Goal: Task Accomplishment & Management: Complete application form

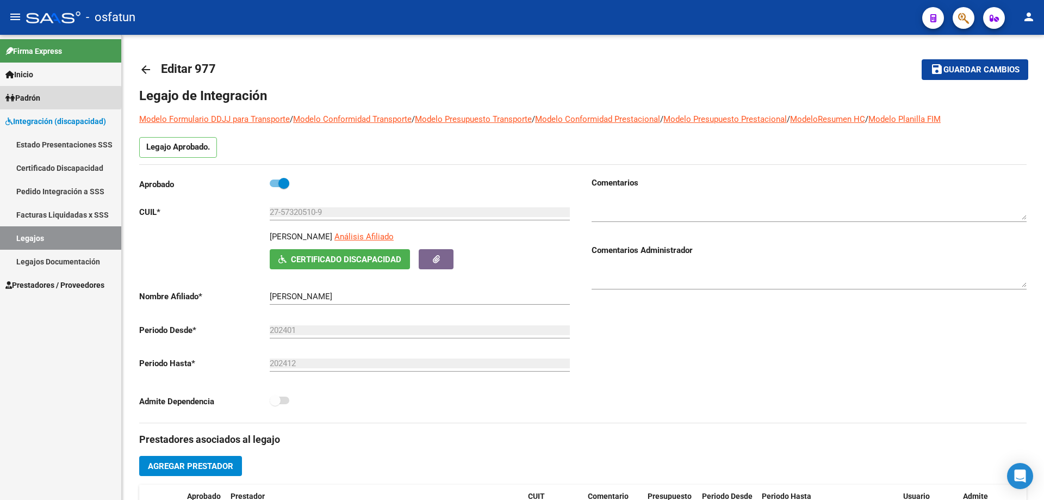
click at [32, 97] on span "Padrón" at bounding box center [22, 98] width 35 height 12
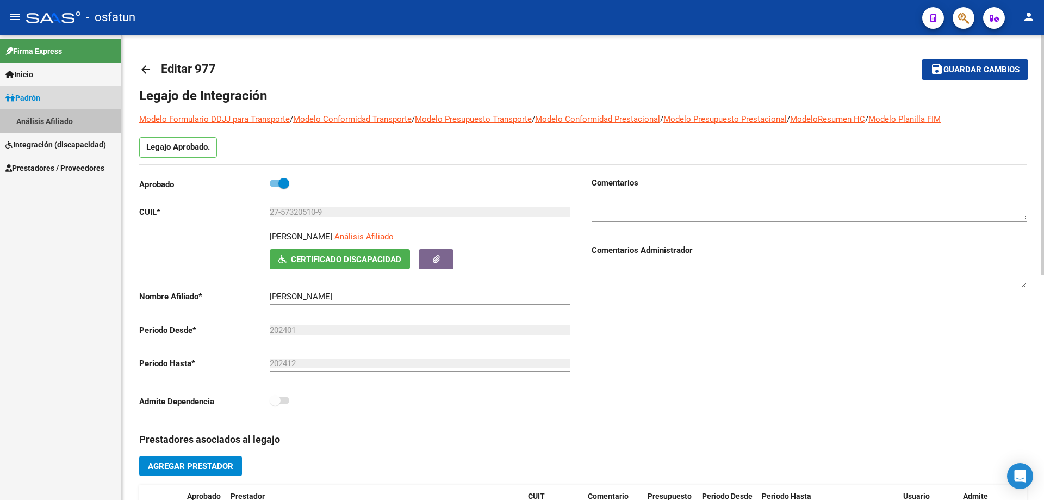
drag, startPoint x: 51, startPoint y: 118, endPoint x: 209, endPoint y: 144, distance: 159.9
click at [52, 118] on link "Análisis Afiliado" at bounding box center [60, 120] width 121 height 23
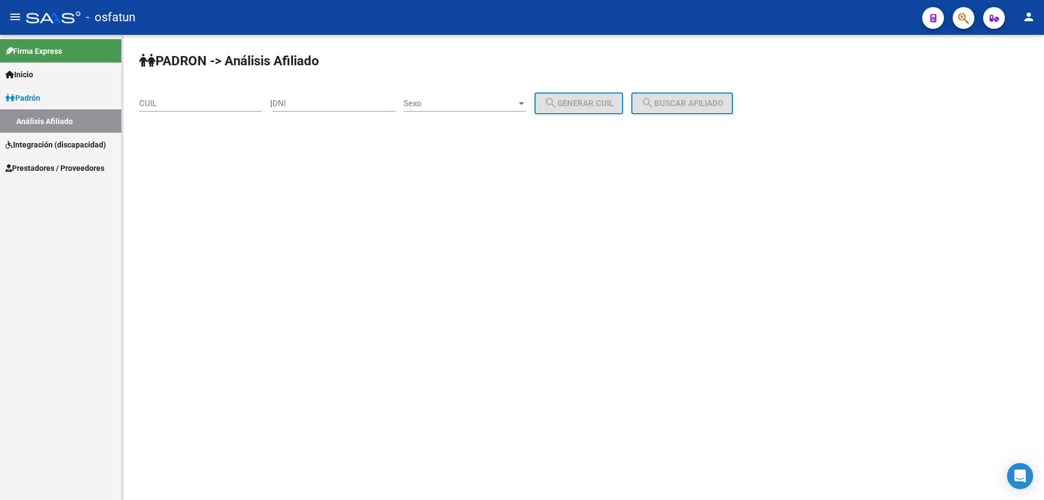
click at [306, 100] on input "DNI" at bounding box center [334, 103] width 123 height 10
type input "14168831"
click at [524, 104] on div at bounding box center [521, 103] width 5 height 3
click at [466, 107] on span "Masculino" at bounding box center [477, 103] width 123 height 24
click at [190, 100] on input "CUIL" at bounding box center [200, 103] width 123 height 10
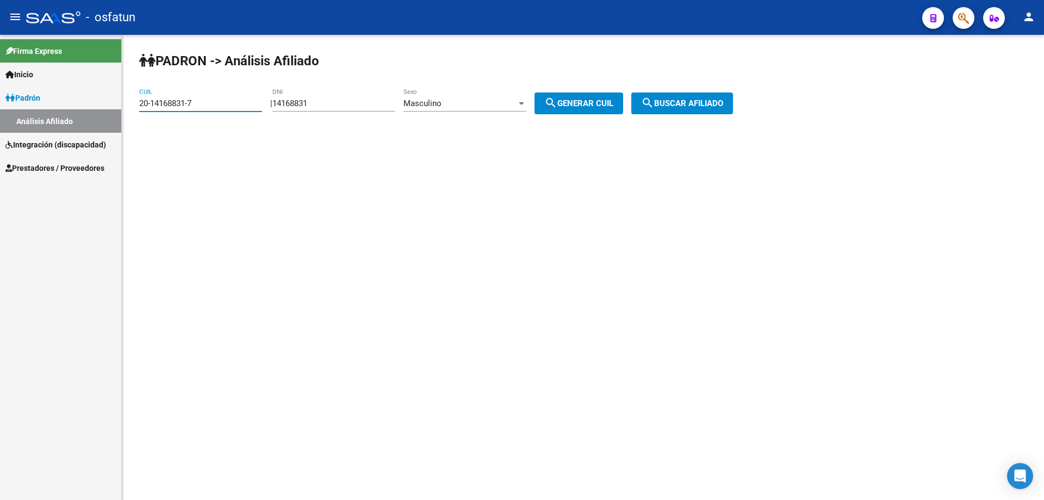
type input "20-14168831-7"
click at [654, 98] on mat-icon "search" at bounding box center [647, 102] width 13 height 13
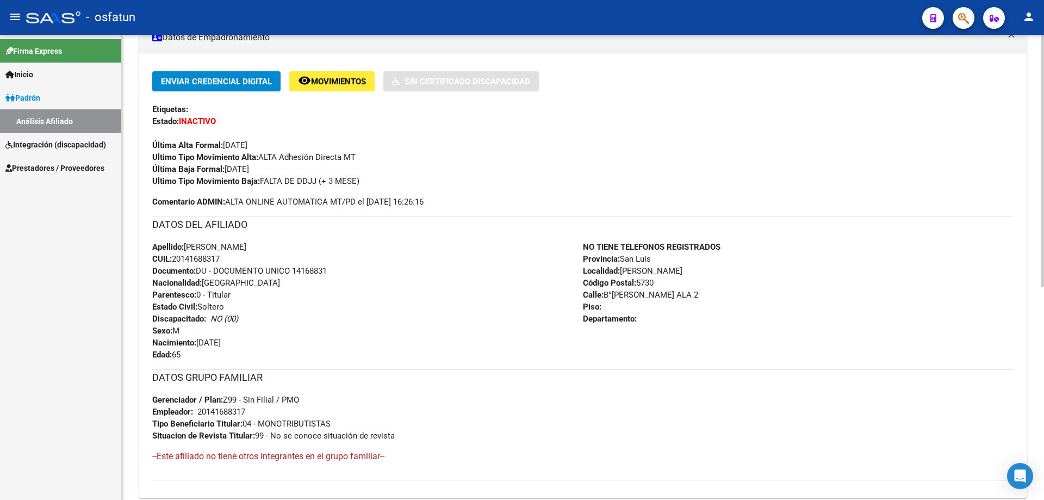
scroll to position [229, 0]
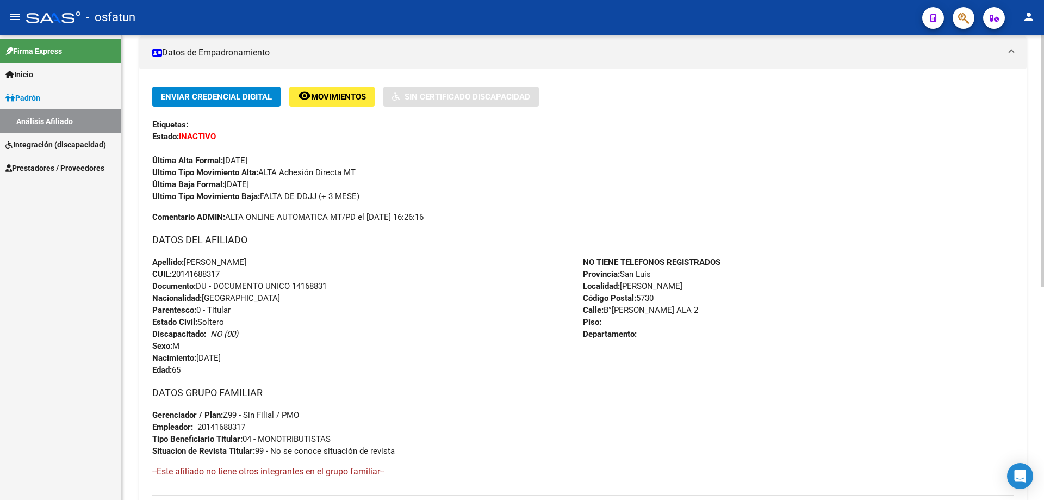
drag, startPoint x: 495, startPoint y: 188, endPoint x: 467, endPoint y: 163, distance: 37.4
click at [467, 163] on div "Última Alta Formal: 01/04/2023" at bounding box center [583, 155] width 862 height 24
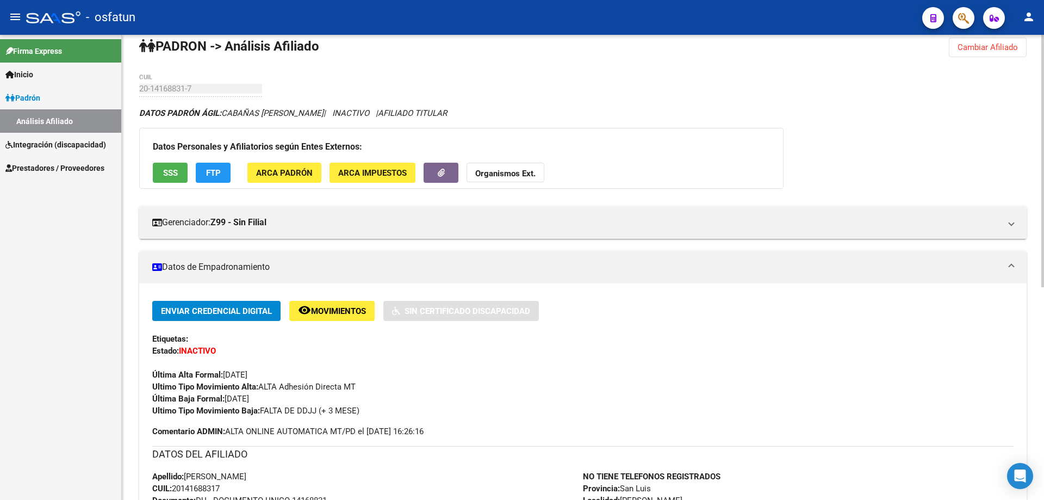
scroll to position [0, 0]
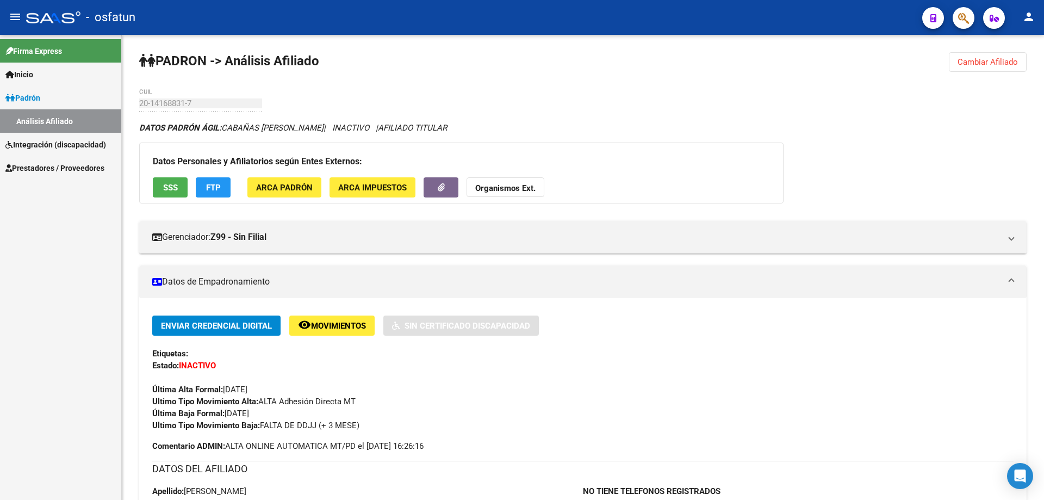
click at [44, 115] on link "Análisis Afiliado" at bounding box center [60, 120] width 121 height 23
click at [29, 141] on span "Integración (discapacidad)" at bounding box center [55, 145] width 101 height 12
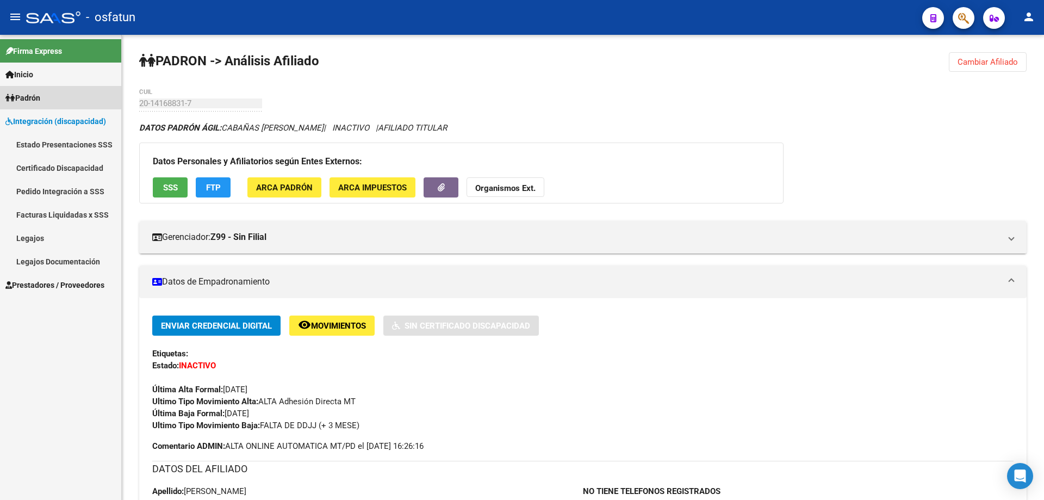
click at [33, 100] on span "Padrón" at bounding box center [22, 98] width 35 height 12
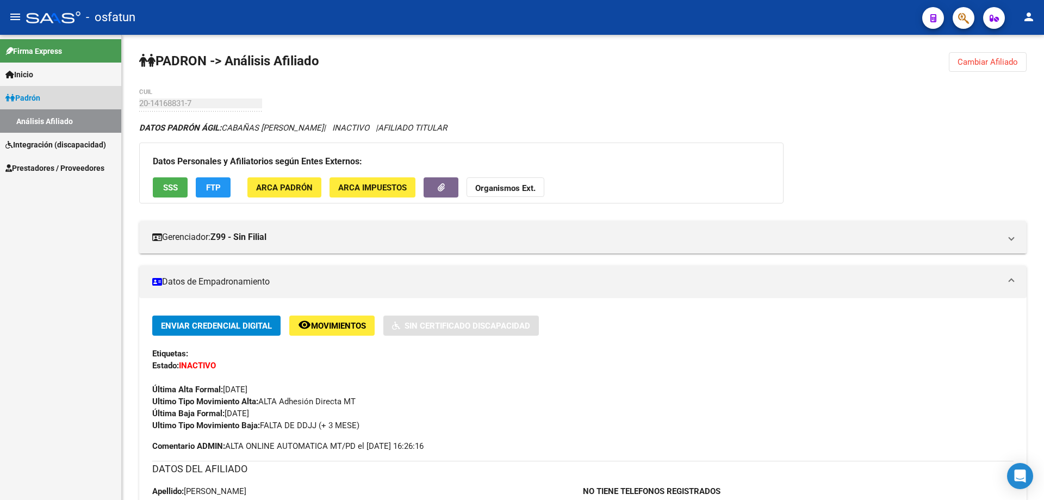
click at [41, 122] on link "Análisis Afiliado" at bounding box center [60, 120] width 121 height 23
click at [73, 122] on link "Análisis Afiliado" at bounding box center [60, 120] width 121 height 23
click at [65, 144] on span "Integración (discapacidad)" at bounding box center [55, 145] width 101 height 12
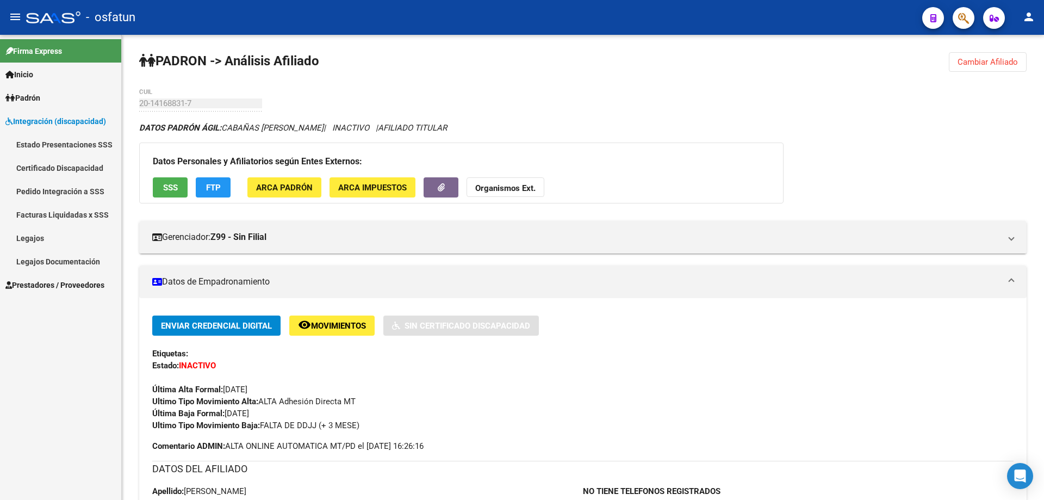
click at [33, 97] on span "Padrón" at bounding box center [22, 98] width 35 height 12
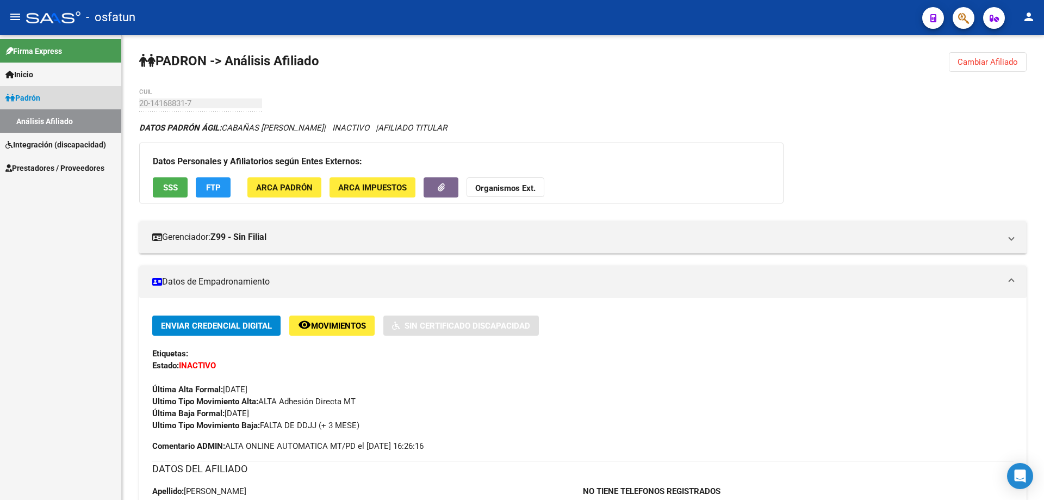
click at [32, 96] on span "Padrón" at bounding box center [22, 98] width 35 height 12
click at [31, 96] on span "Padrón" at bounding box center [22, 98] width 35 height 12
click at [31, 72] on span "Inicio" at bounding box center [19, 75] width 28 height 12
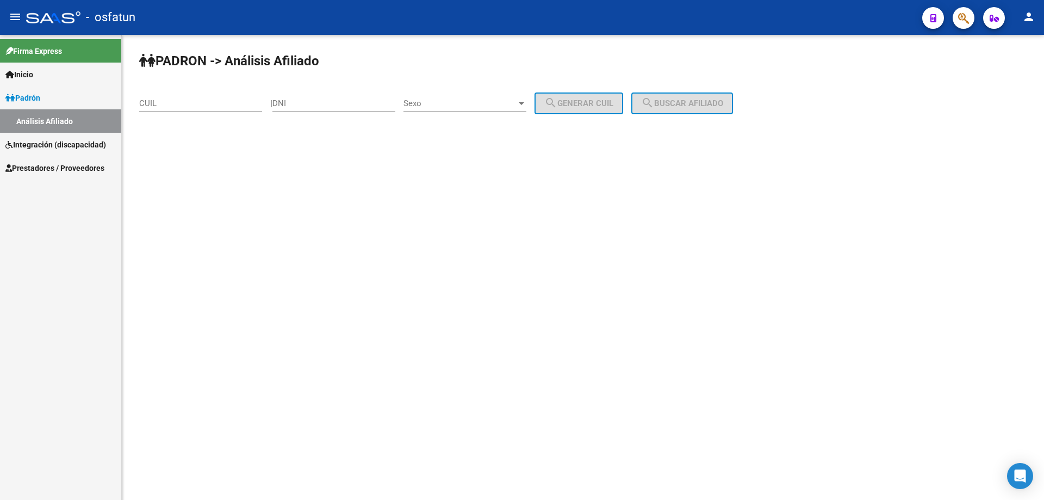
click at [32, 96] on span "Padrón" at bounding box center [22, 98] width 35 height 12
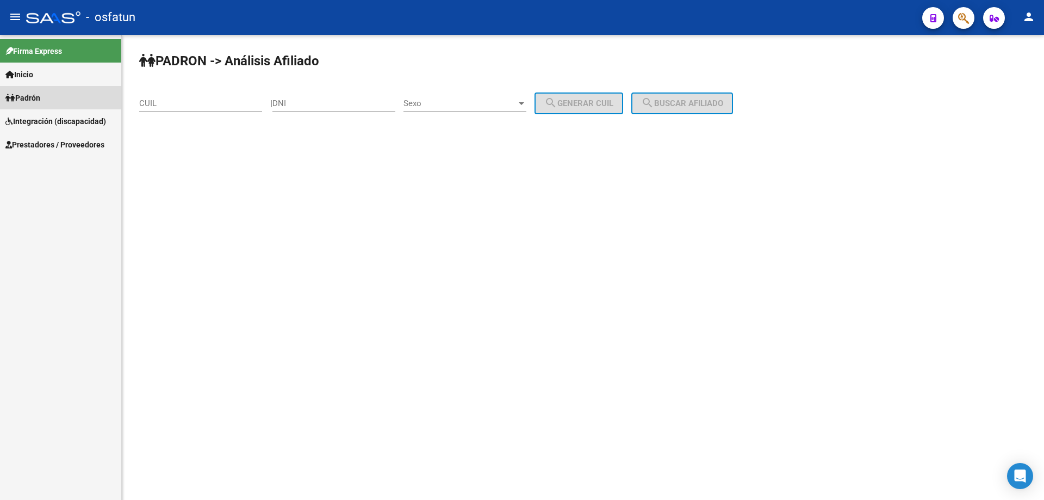
click at [36, 90] on link "Padrón" at bounding box center [60, 97] width 121 height 23
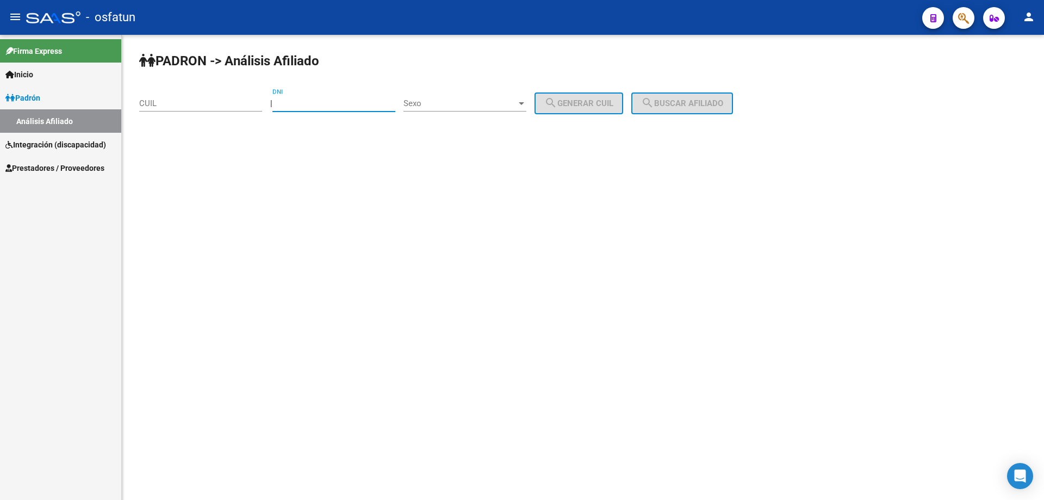
click at [330, 100] on input "DNI" at bounding box center [334, 103] width 123 height 10
click at [172, 103] on input "CUIL" at bounding box center [200, 103] width 123 height 10
type input "20-53997340-2"
click at [306, 103] on input "DNI" at bounding box center [334, 103] width 123 height 10
type input "53997340"
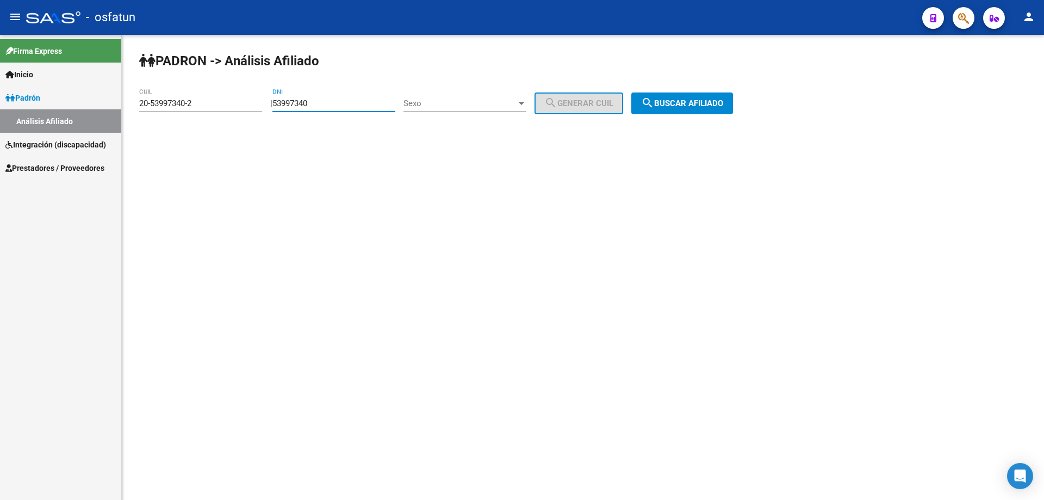
click at [524, 102] on div at bounding box center [521, 103] width 5 height 3
click at [499, 106] on span "Masculino" at bounding box center [477, 103] width 123 height 24
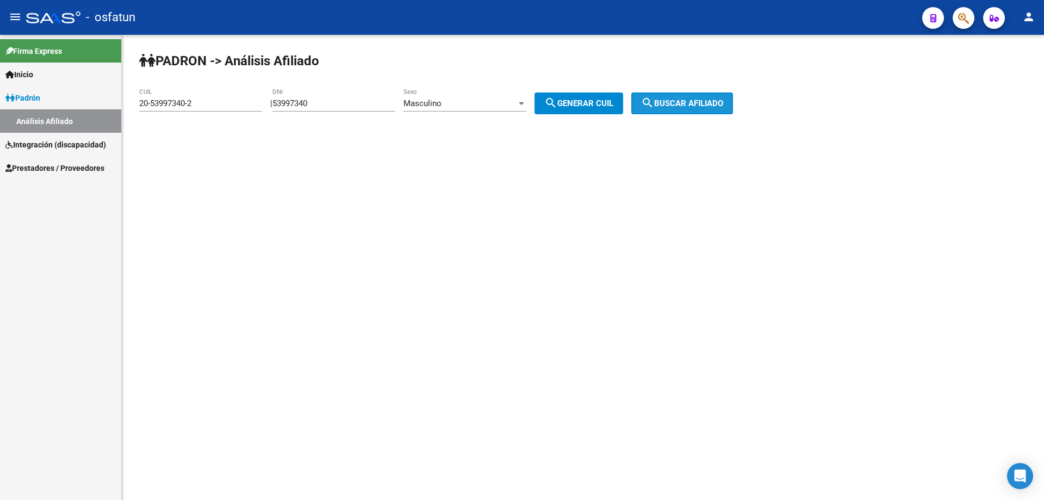
click at [681, 103] on span "search Buscar afiliado" at bounding box center [682, 103] width 82 height 10
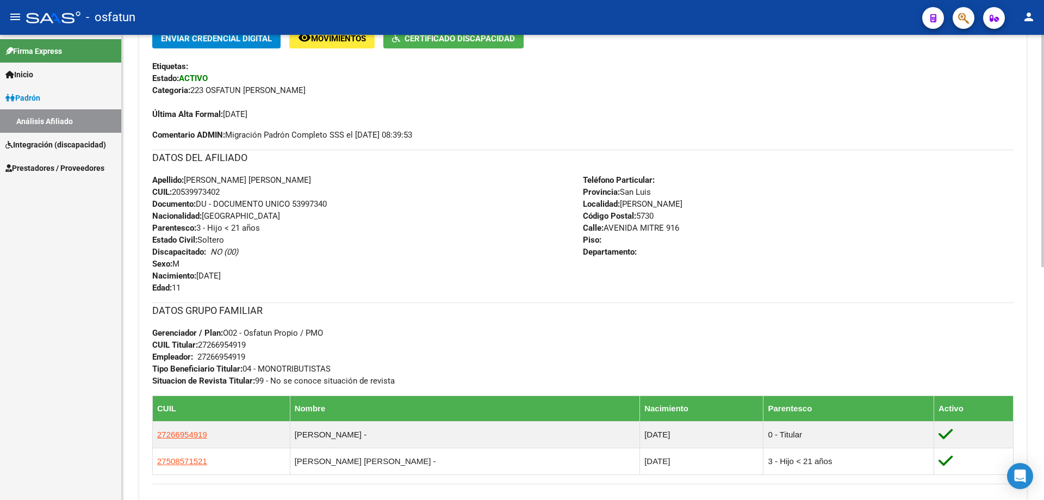
scroll to position [381, 0]
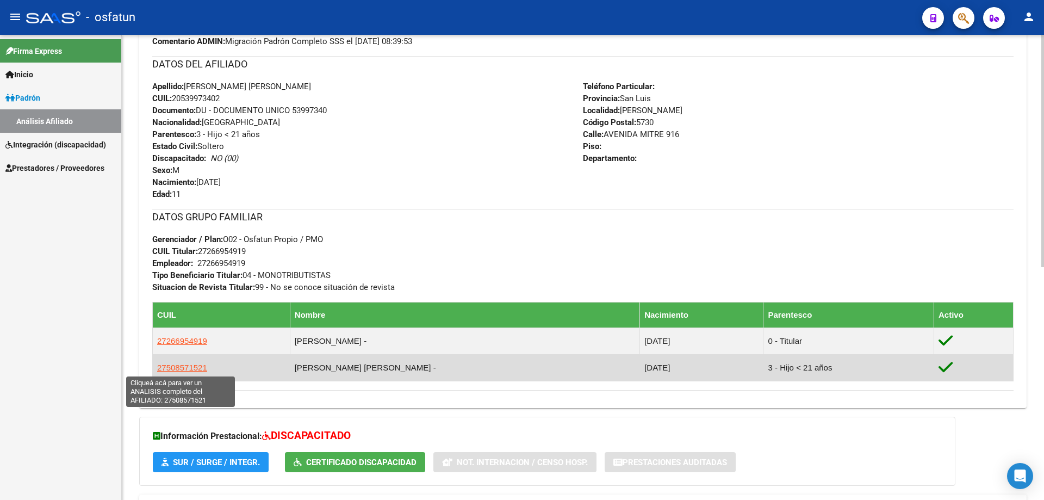
click at [186, 372] on span "27508571521" at bounding box center [182, 367] width 50 height 9
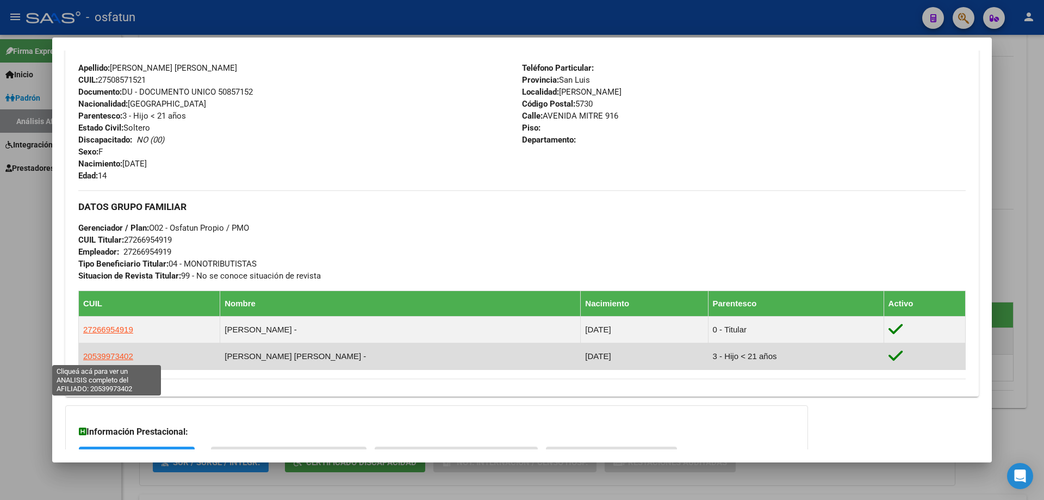
click at [106, 355] on span "20539973402" at bounding box center [108, 355] width 50 height 9
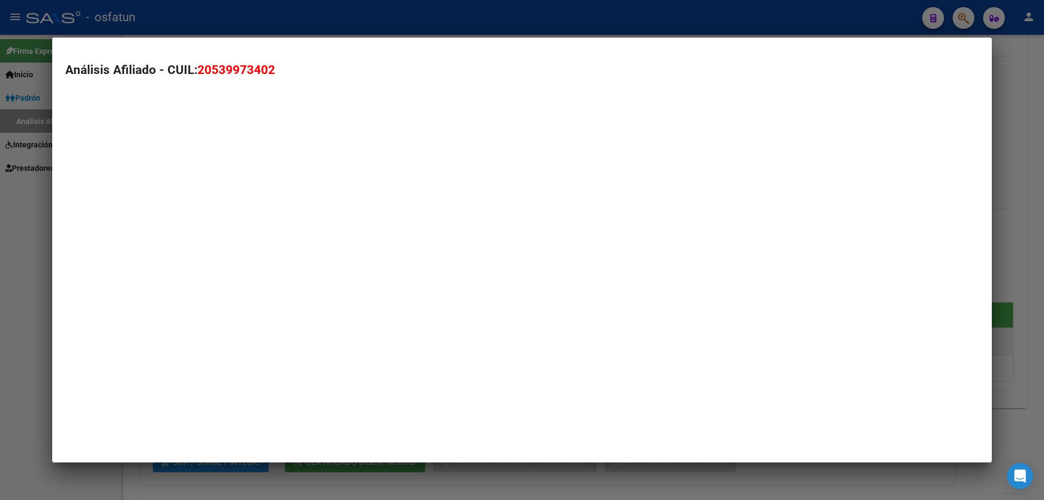
type textarea "20539973402"
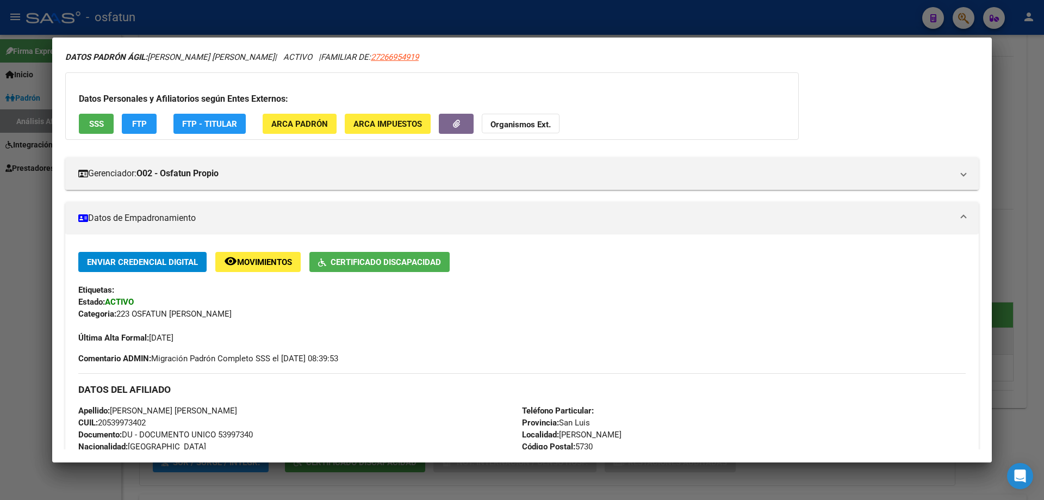
scroll to position [54, 0]
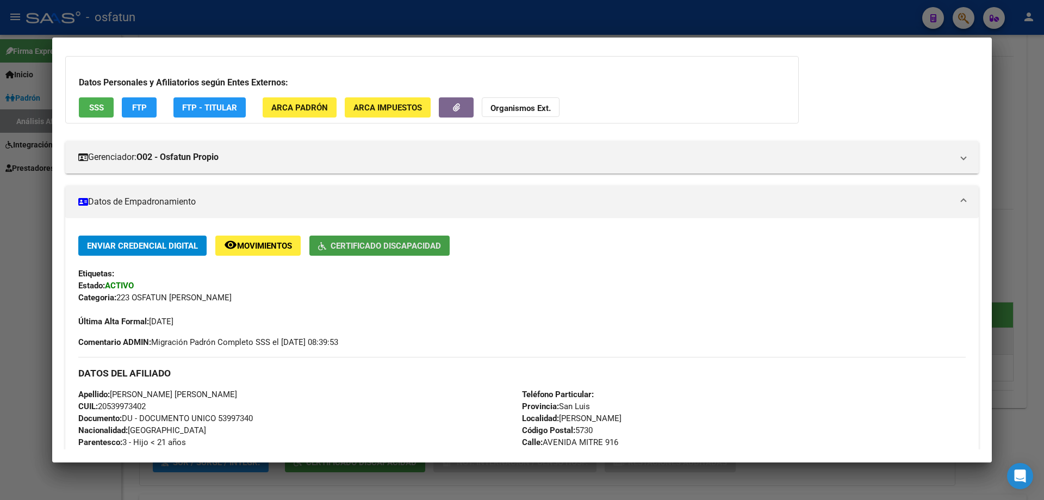
click at [350, 246] on span "Certificado Discapacidad" at bounding box center [386, 246] width 110 height 10
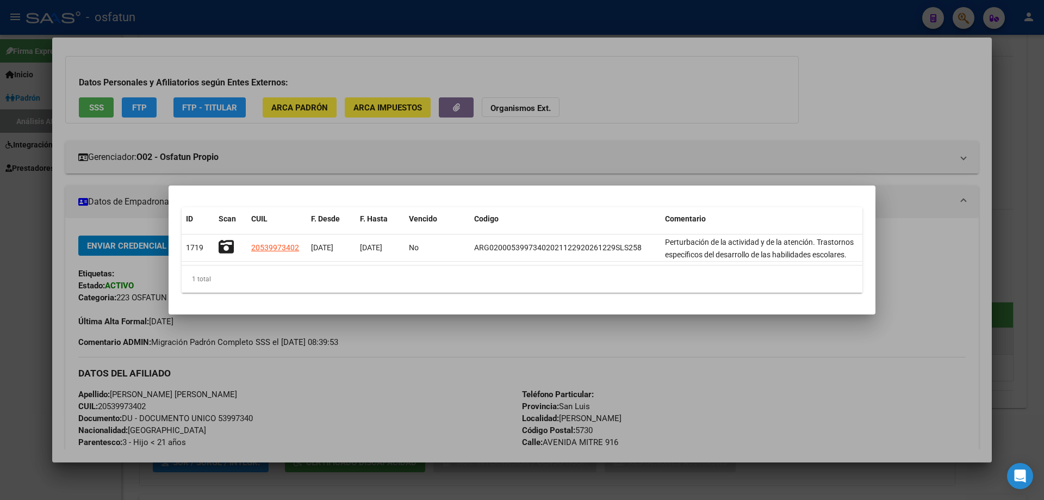
click at [410, 338] on div at bounding box center [522, 250] width 1044 height 500
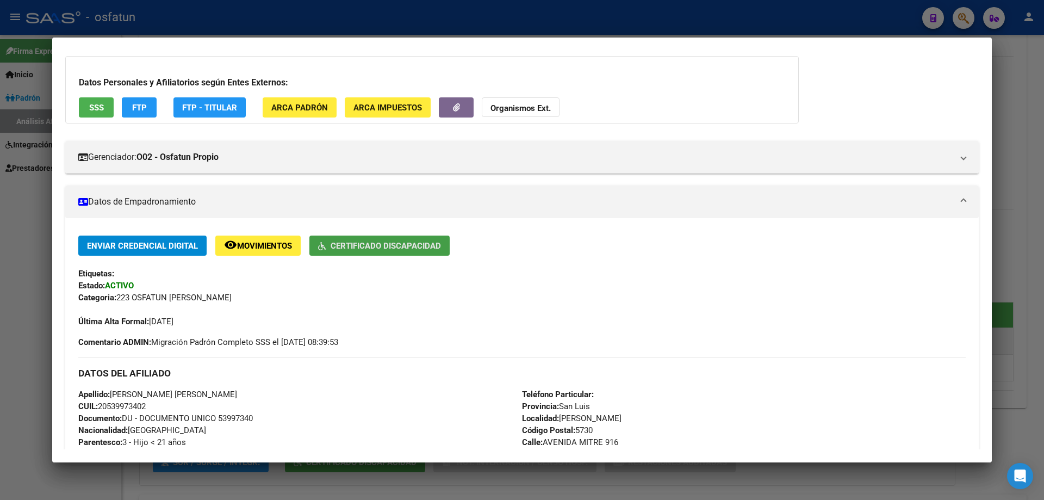
click at [378, 249] on span "Certificado Discapacidad" at bounding box center [386, 246] width 110 height 10
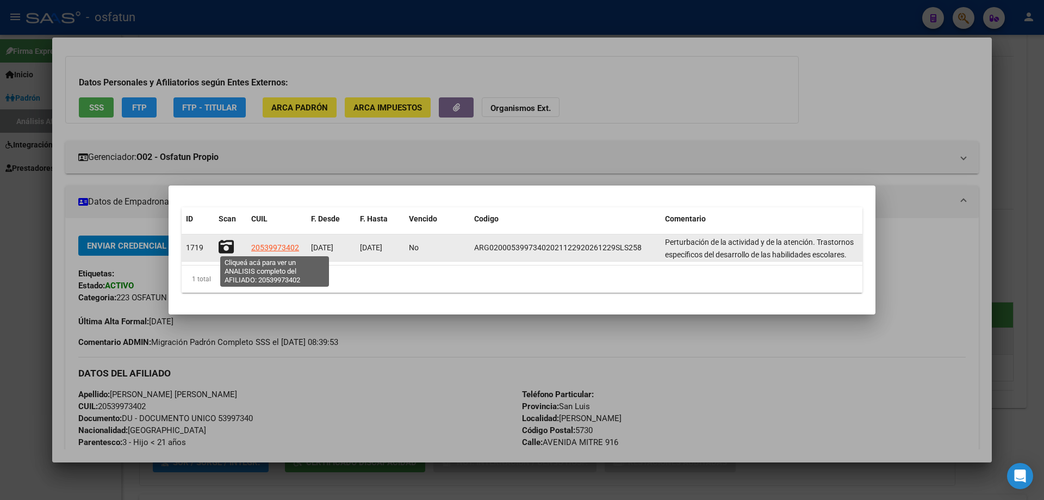
click at [275, 245] on span "20539973402" at bounding box center [275, 247] width 48 height 9
copy span "9"
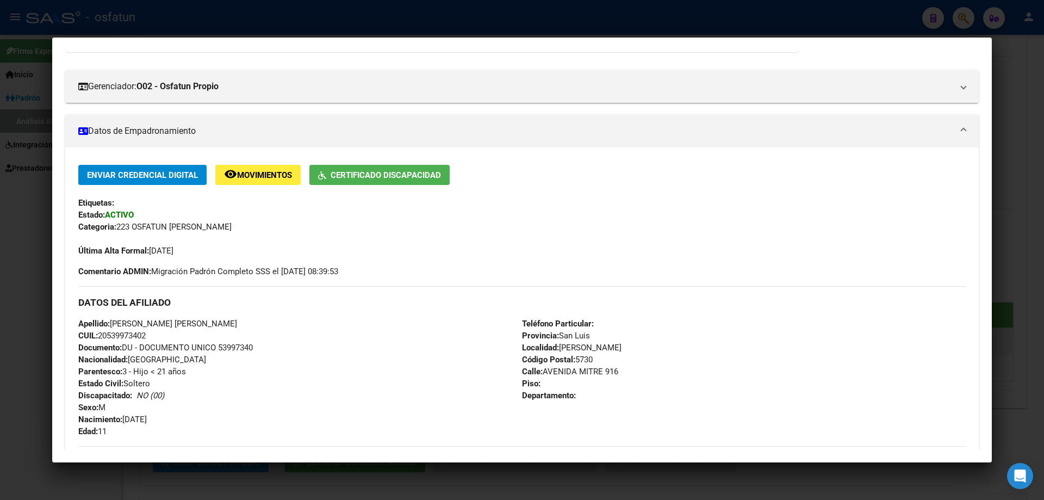
scroll to position [119, 0]
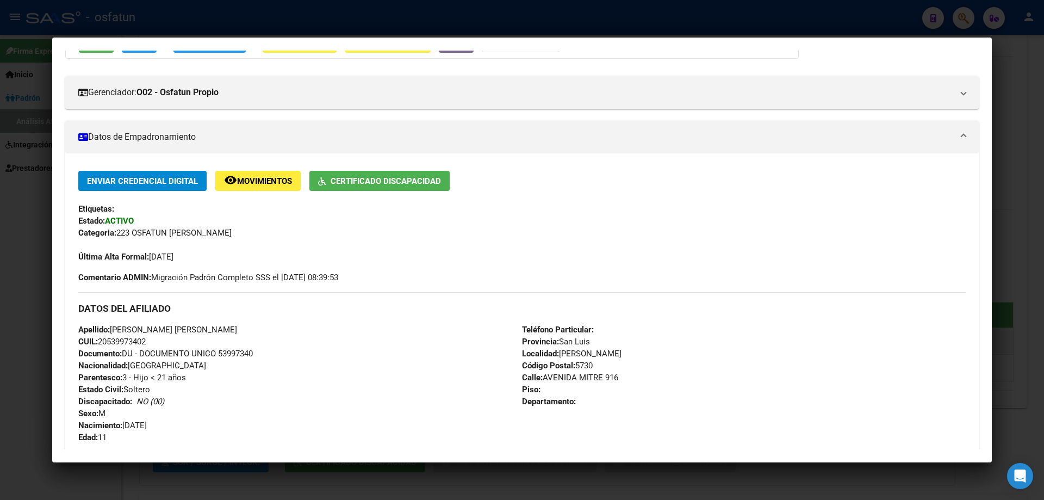
click at [343, 181] on span "Certificado Discapacidad" at bounding box center [386, 181] width 110 height 10
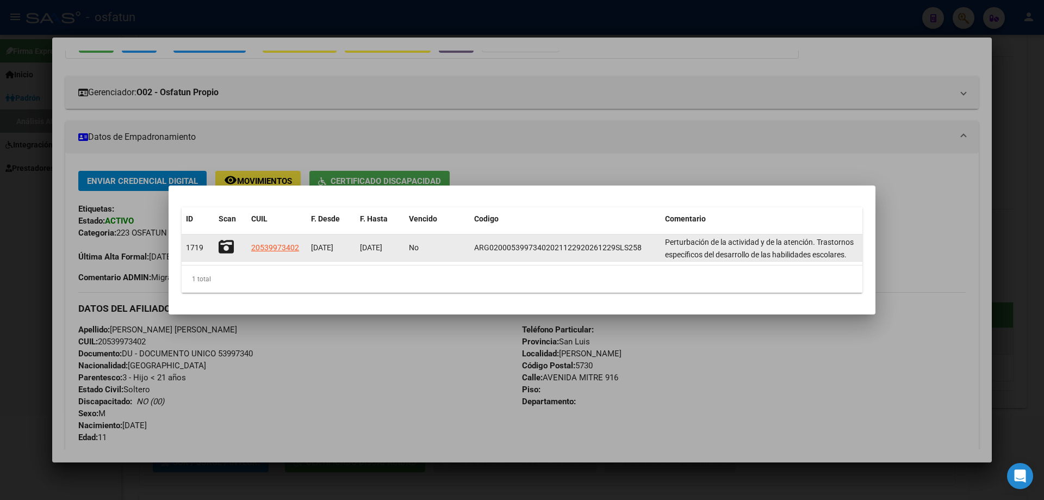
click at [224, 246] on icon at bounding box center [226, 246] width 15 height 15
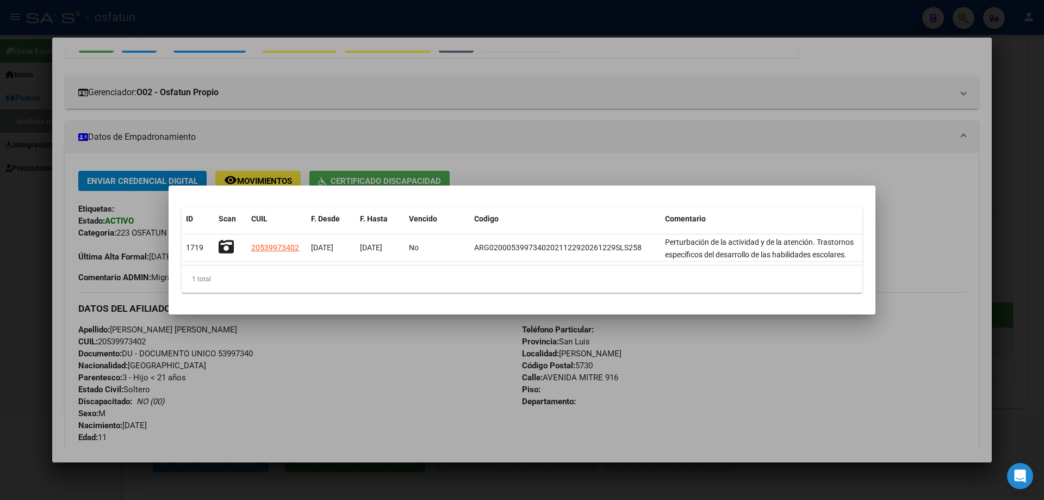
click at [535, 156] on div at bounding box center [522, 250] width 1044 height 500
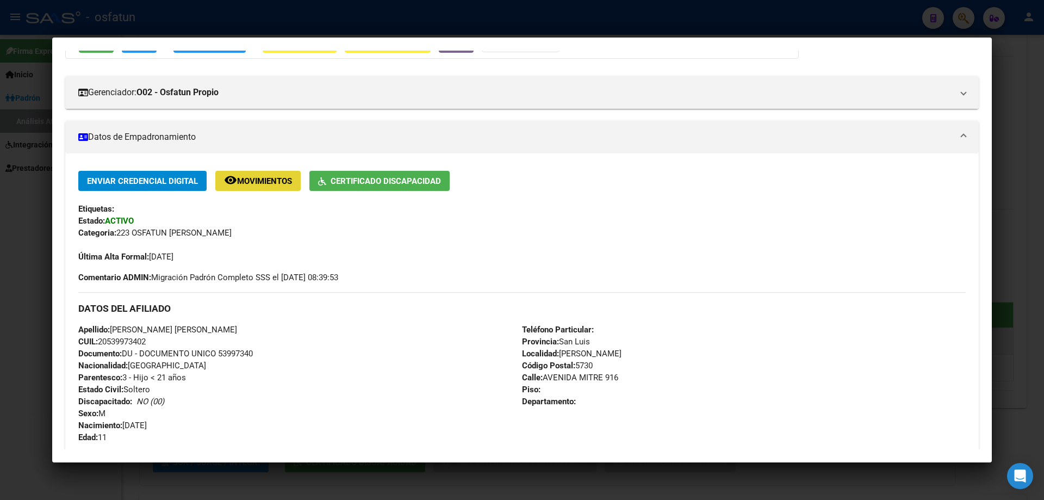
click at [236, 172] on button "remove_red_eye Movimientos" at bounding box center [257, 181] width 85 height 20
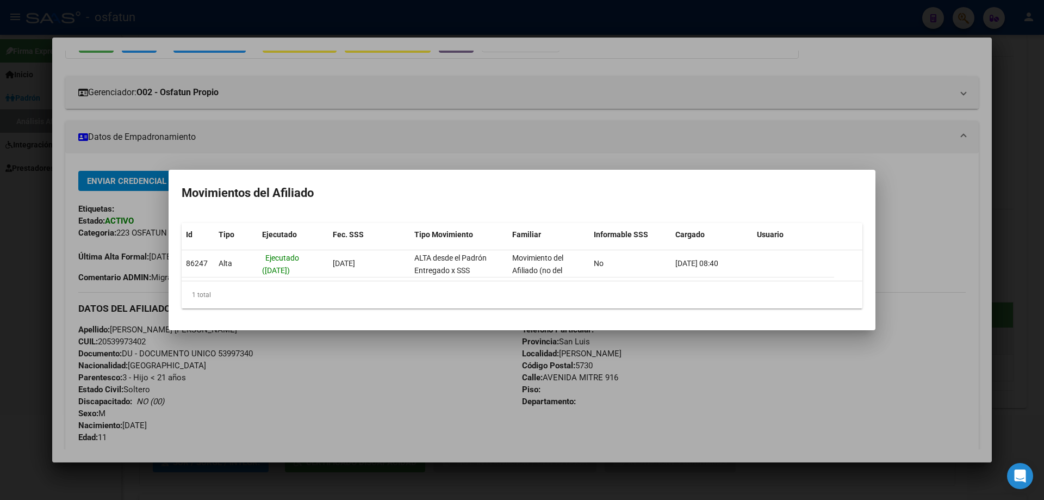
click at [391, 109] on div at bounding box center [522, 250] width 1044 height 500
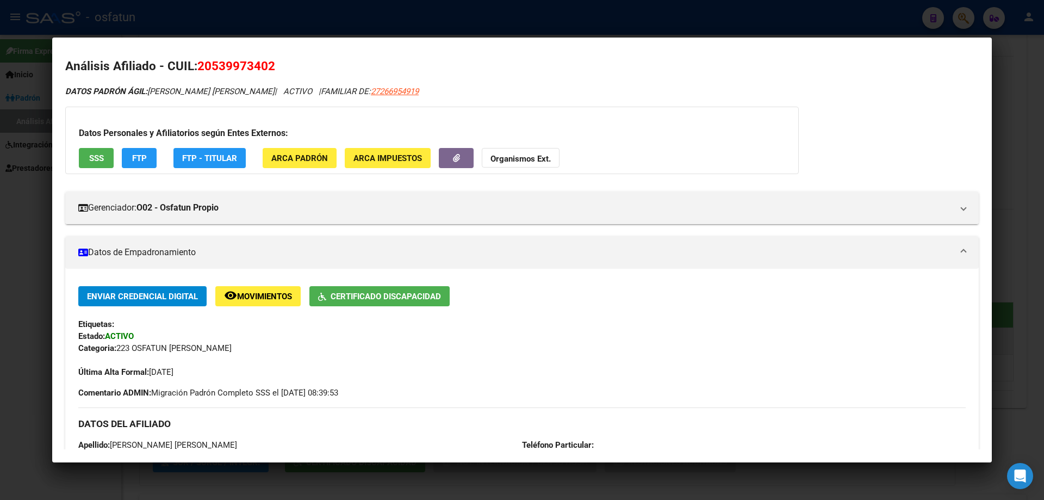
scroll to position [0, 0]
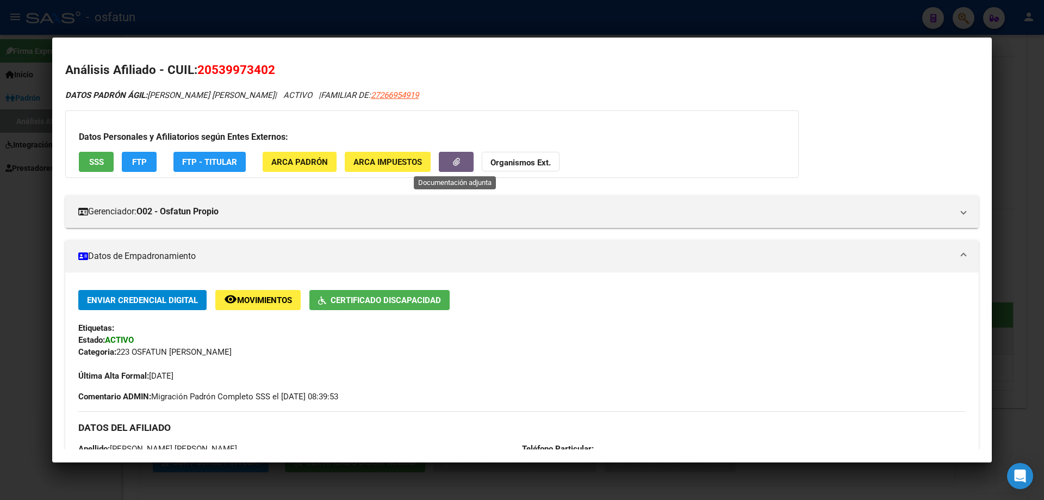
click at [453, 159] on icon "button" at bounding box center [456, 162] width 7 height 8
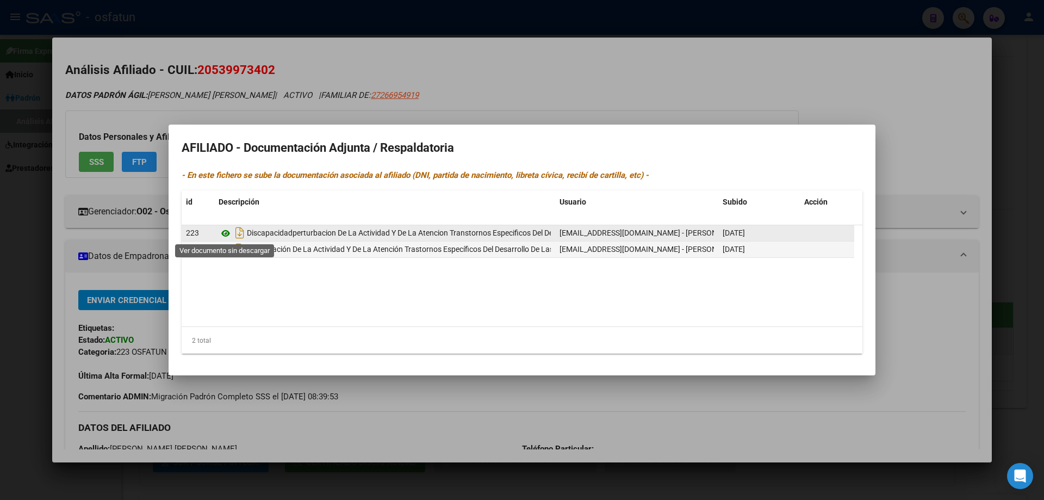
click at [226, 230] on icon at bounding box center [226, 233] width 14 height 13
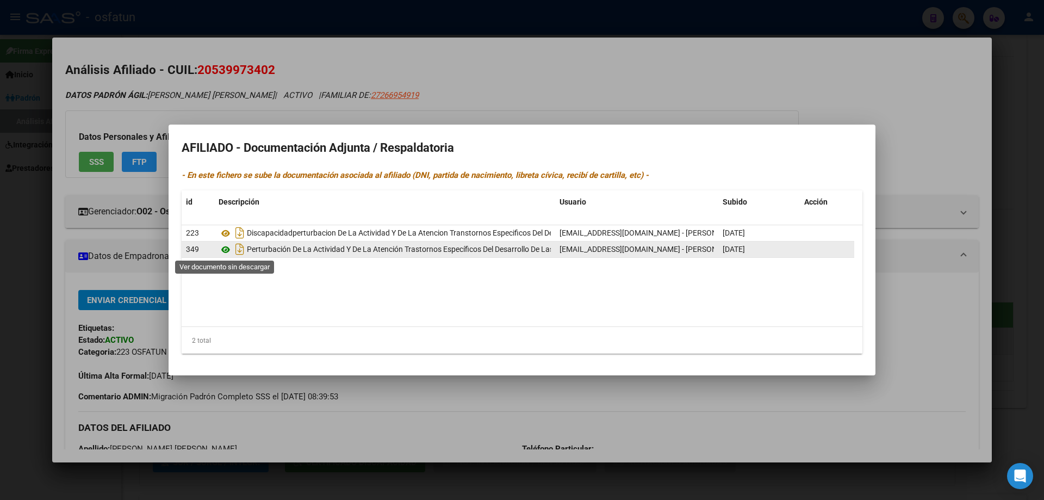
click at [224, 249] on icon at bounding box center [226, 249] width 14 height 13
click at [502, 102] on div at bounding box center [522, 250] width 1044 height 500
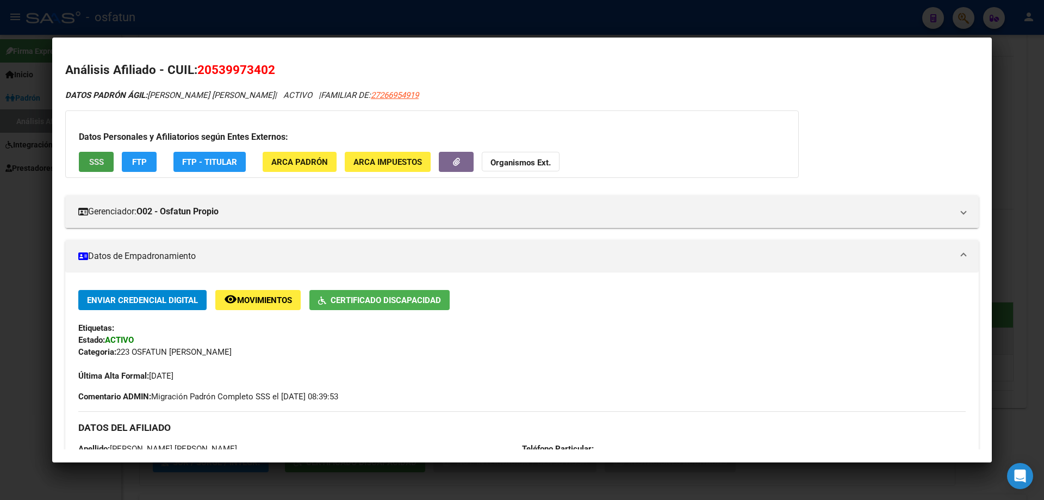
click at [90, 154] on button "SSS" at bounding box center [96, 162] width 35 height 20
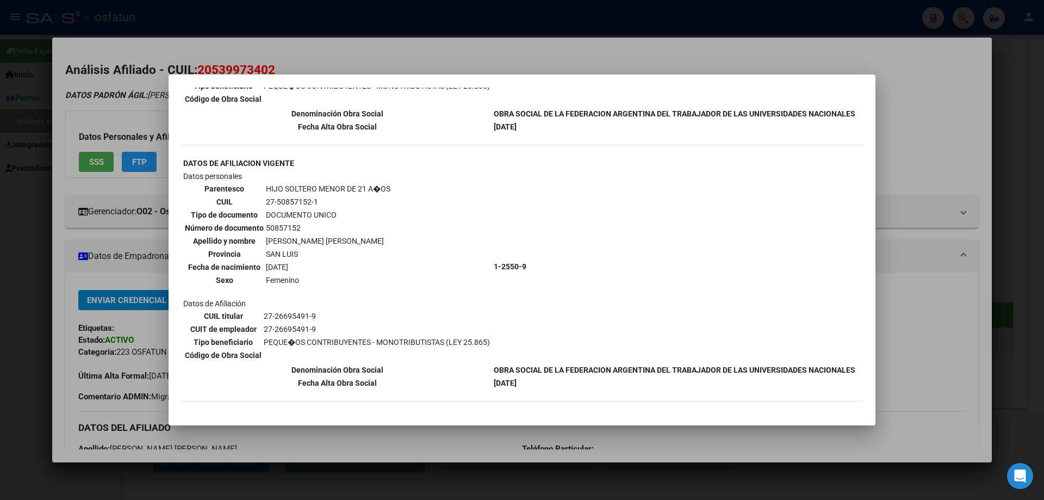
scroll to position [583, 0]
click at [535, 48] on div at bounding box center [522, 250] width 1044 height 500
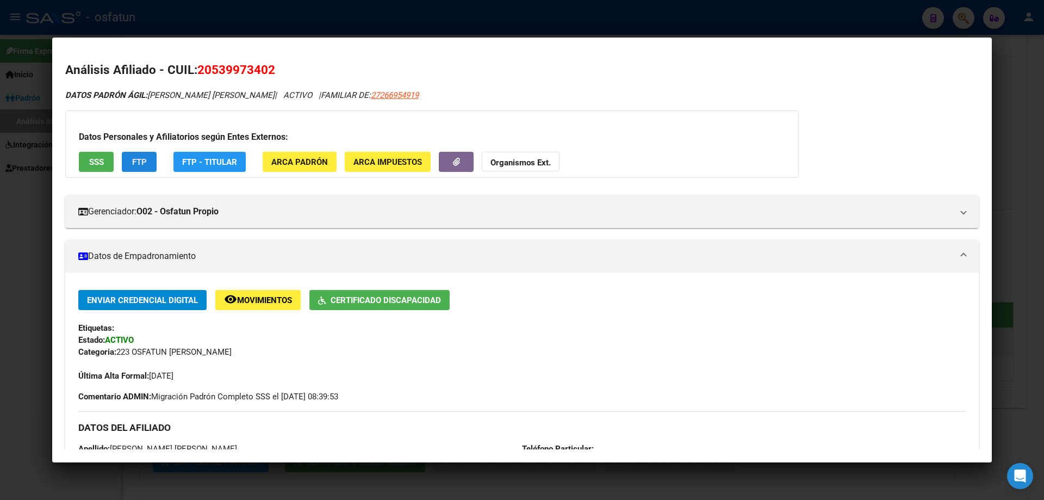
click at [139, 162] on span "FTP" at bounding box center [139, 162] width 15 height 10
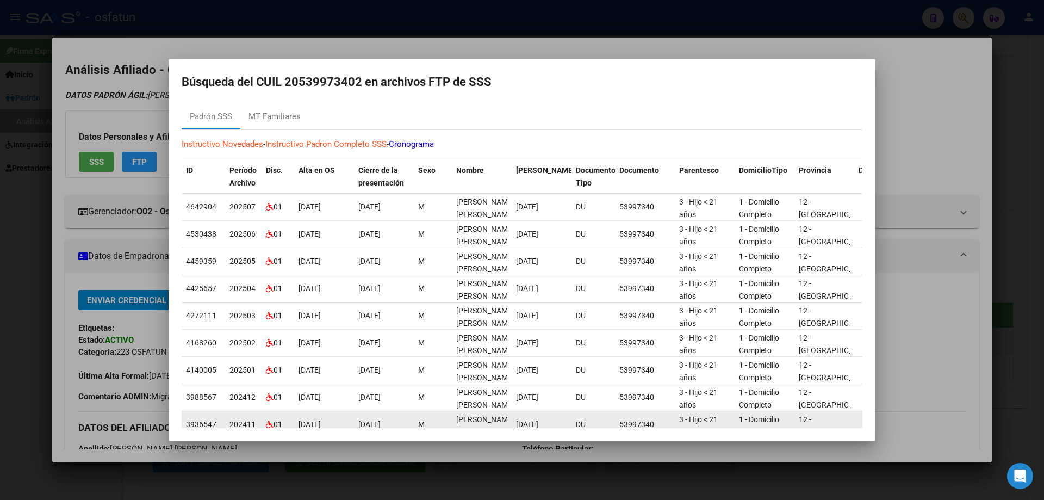
scroll to position [0, 0]
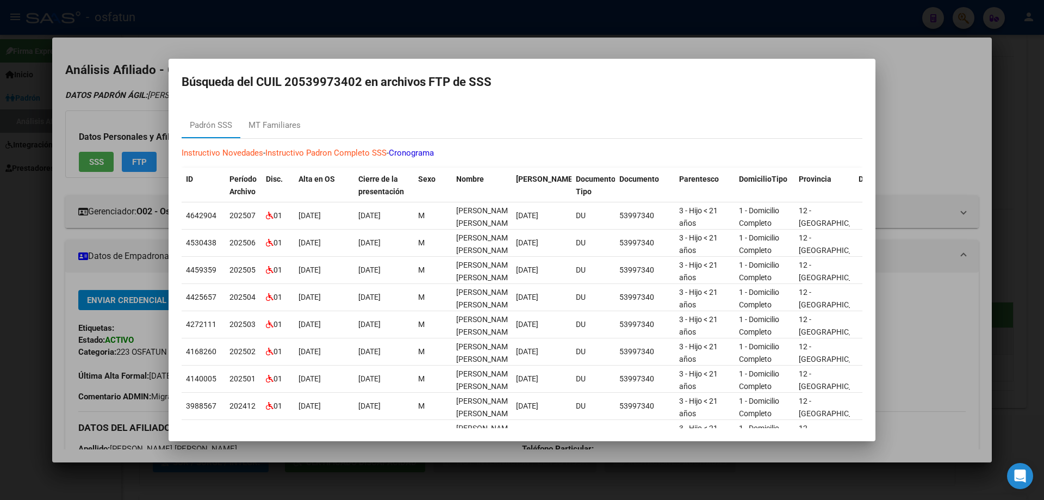
click at [568, 102] on mat-dialog-container "Búsqueda del CUIL 20539973402 en archivos FTP de SSS Padrón SSS MT Familiares I…" at bounding box center [522, 250] width 707 height 382
click at [318, 26] on div at bounding box center [522, 250] width 1044 height 500
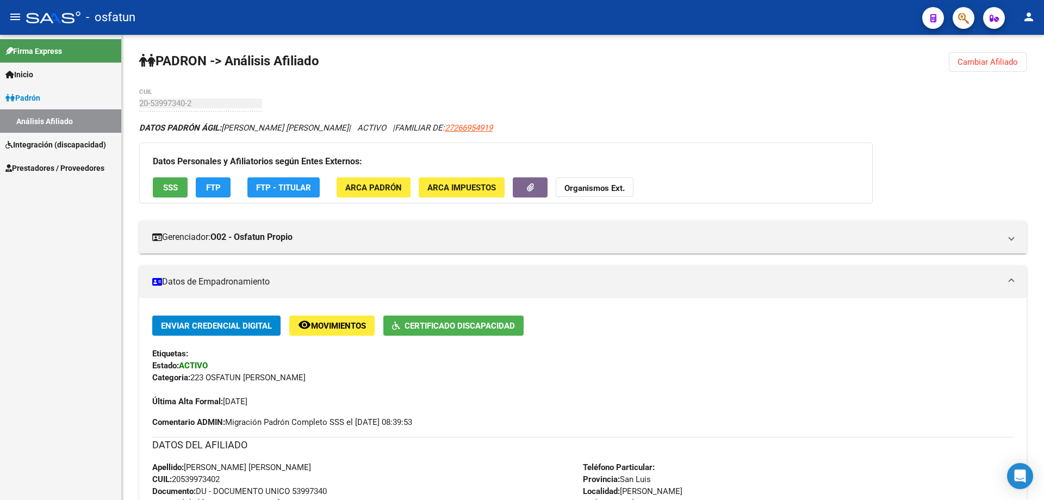
click at [41, 123] on link "Análisis Afiliado" at bounding box center [60, 120] width 121 height 23
click at [37, 143] on span "Integración (discapacidad)" at bounding box center [55, 145] width 101 height 12
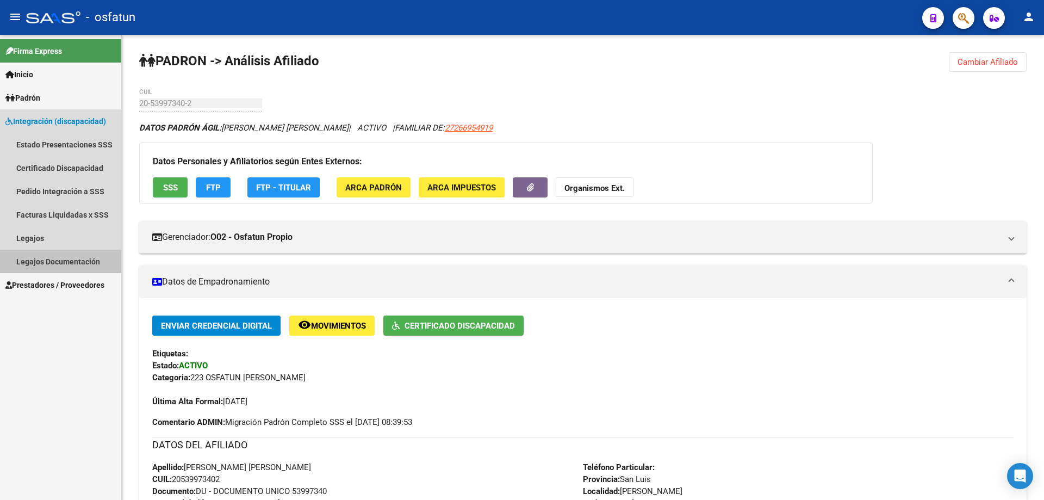
click at [60, 258] on link "Legajos Documentación" at bounding box center [60, 261] width 121 height 23
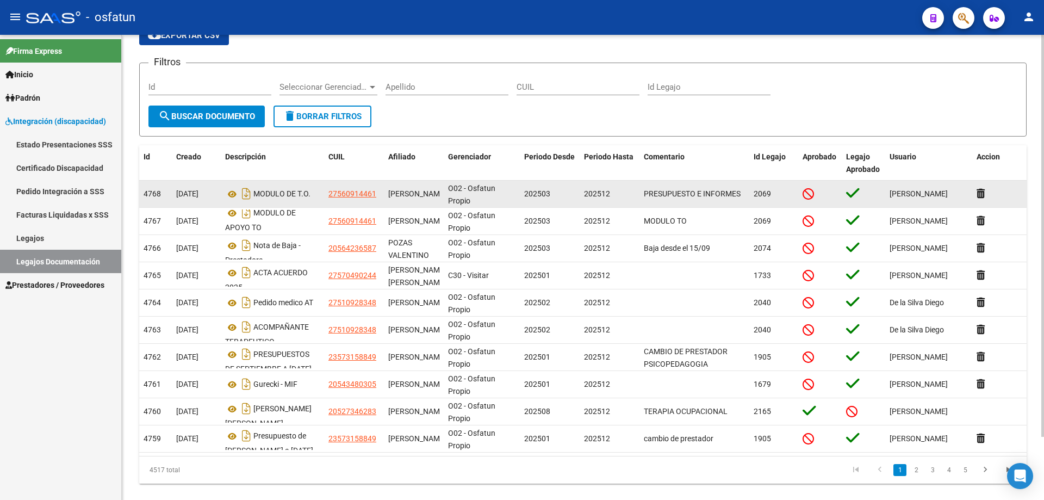
scroll to position [7, 0]
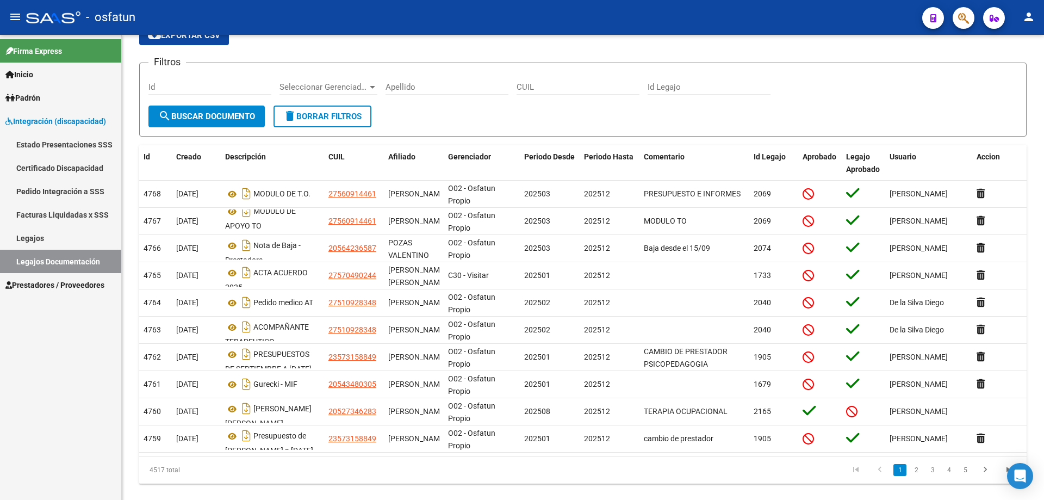
click at [34, 238] on link "Legajos" at bounding box center [60, 237] width 121 height 23
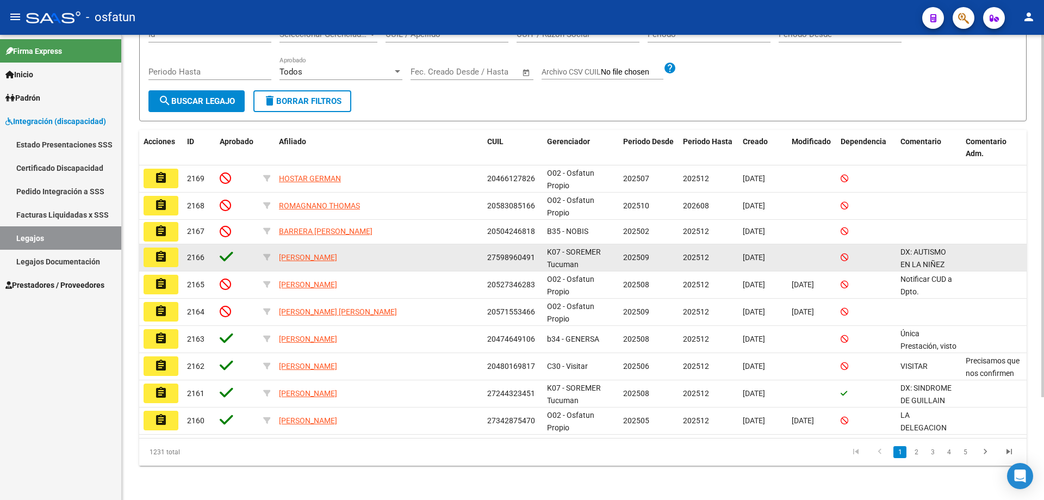
scroll to position [132, 0]
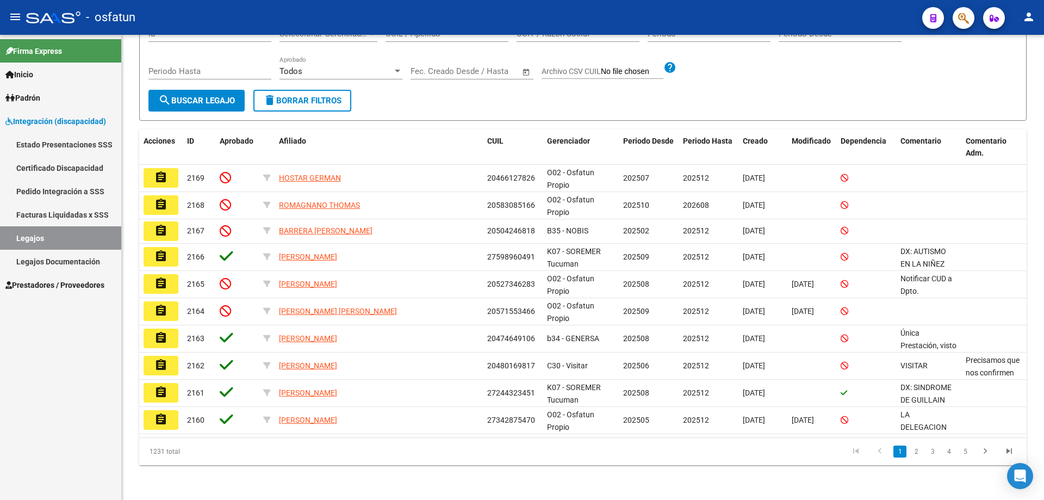
click at [30, 282] on span "Prestadores / Proveedores" at bounding box center [54, 285] width 99 height 12
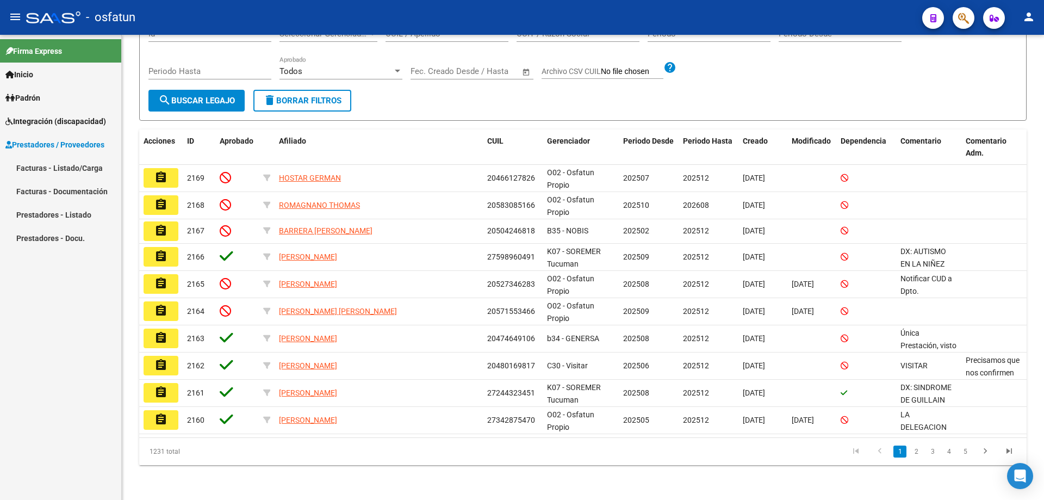
click at [51, 237] on link "Prestadores - Docu." at bounding box center [60, 237] width 121 height 23
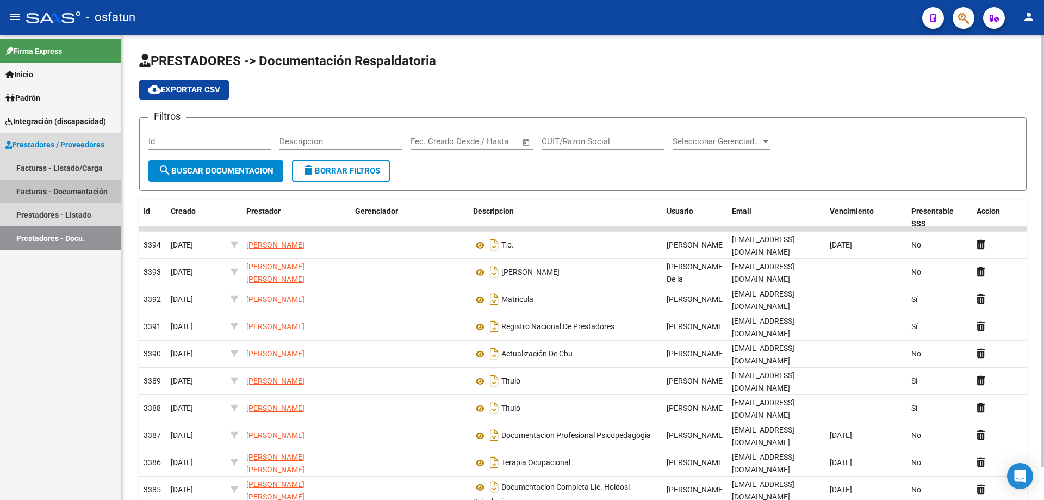
click at [50, 184] on link "Facturas - Documentación" at bounding box center [60, 191] width 121 height 23
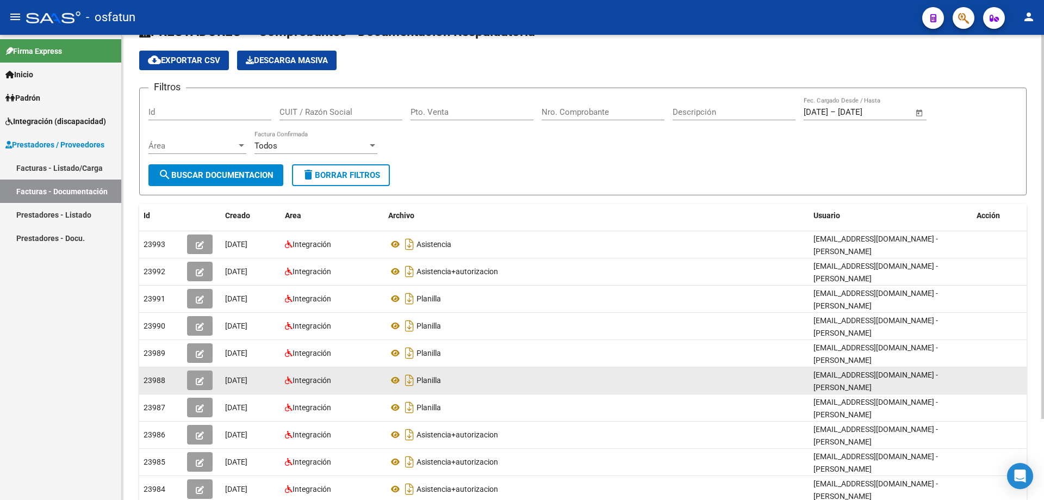
scroll to position [98, 0]
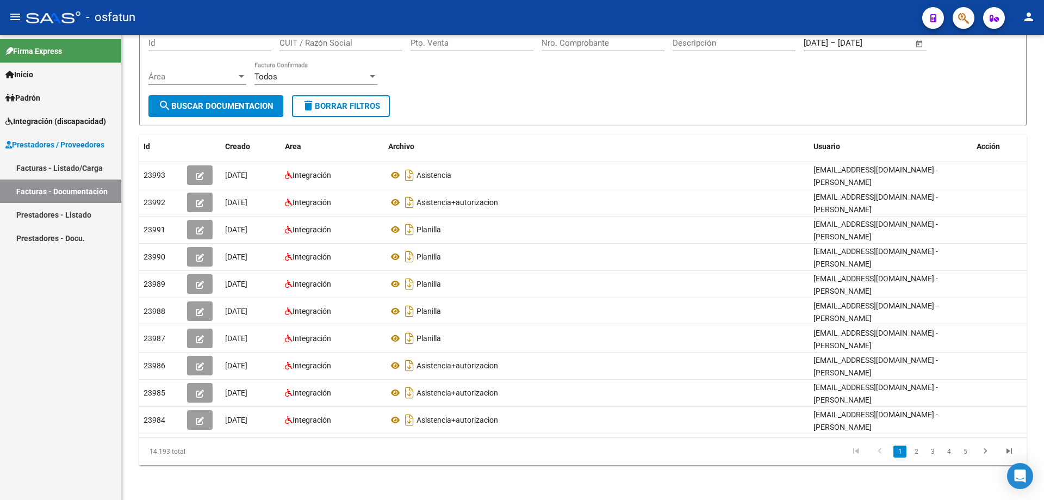
click at [55, 165] on link "Facturas - Listado/Carga" at bounding box center [60, 167] width 121 height 23
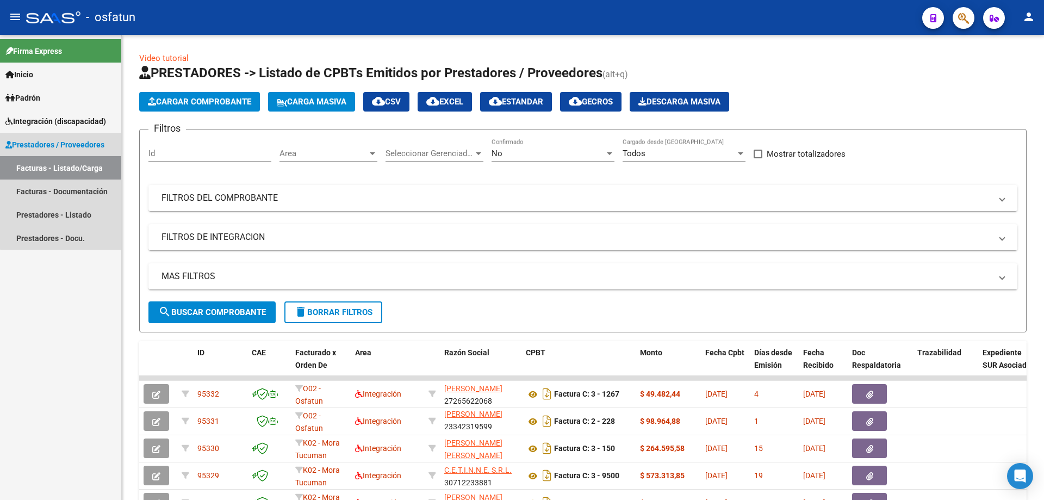
click at [69, 144] on span "Prestadores / Proveedores" at bounding box center [54, 145] width 99 height 12
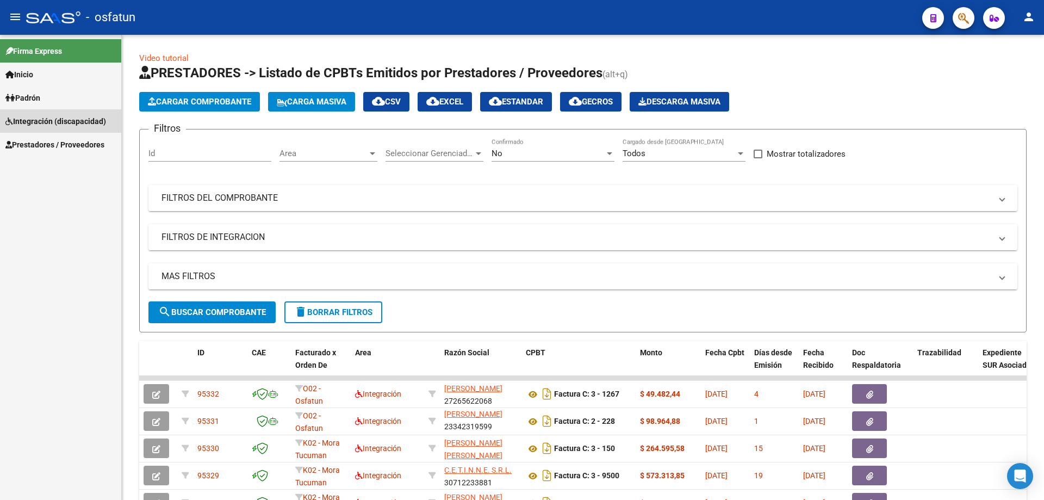
click at [71, 120] on span "Integración (discapacidad)" at bounding box center [55, 121] width 101 height 12
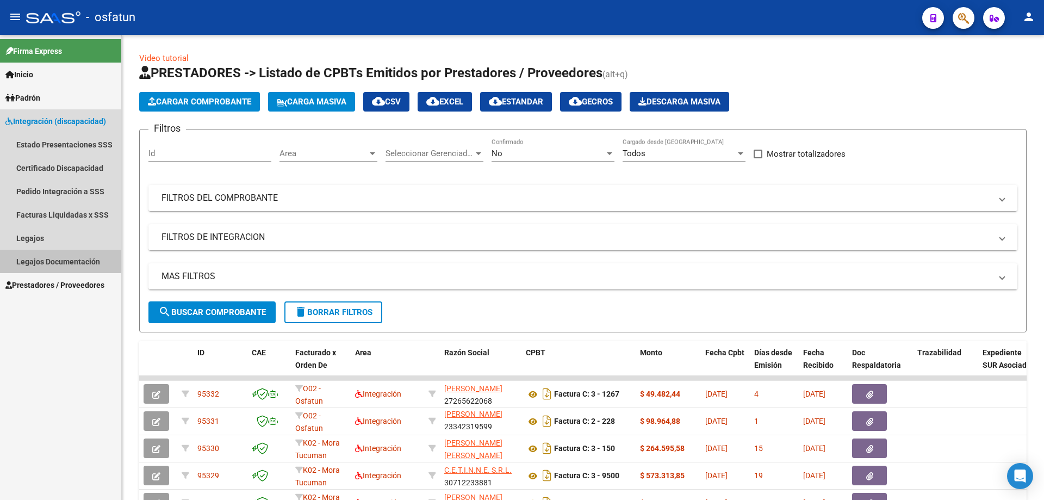
click at [59, 260] on link "Legajos Documentación" at bounding box center [60, 261] width 121 height 23
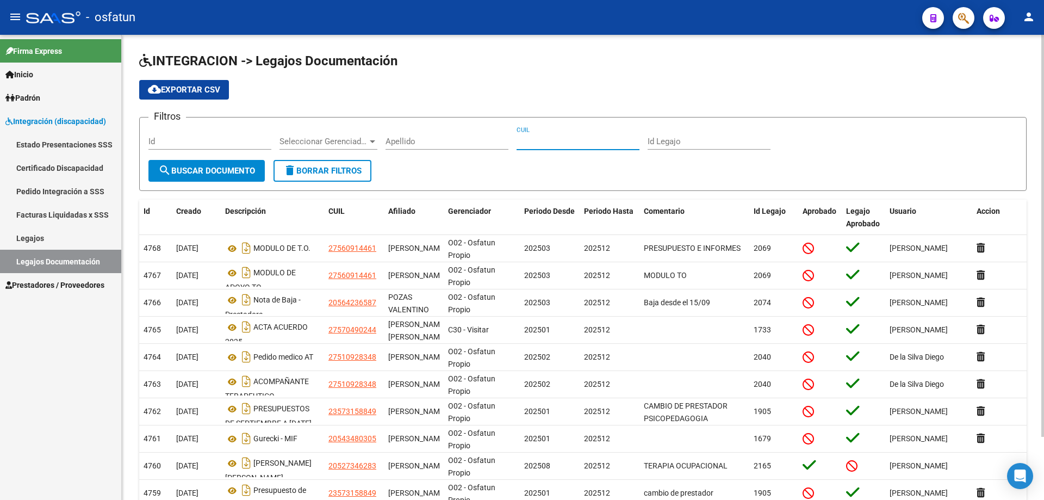
click at [548, 141] on input "CUIL" at bounding box center [578, 142] width 123 height 10
type input "20539973402"
click at [217, 169] on span "search Buscar Documento" at bounding box center [206, 171] width 97 height 10
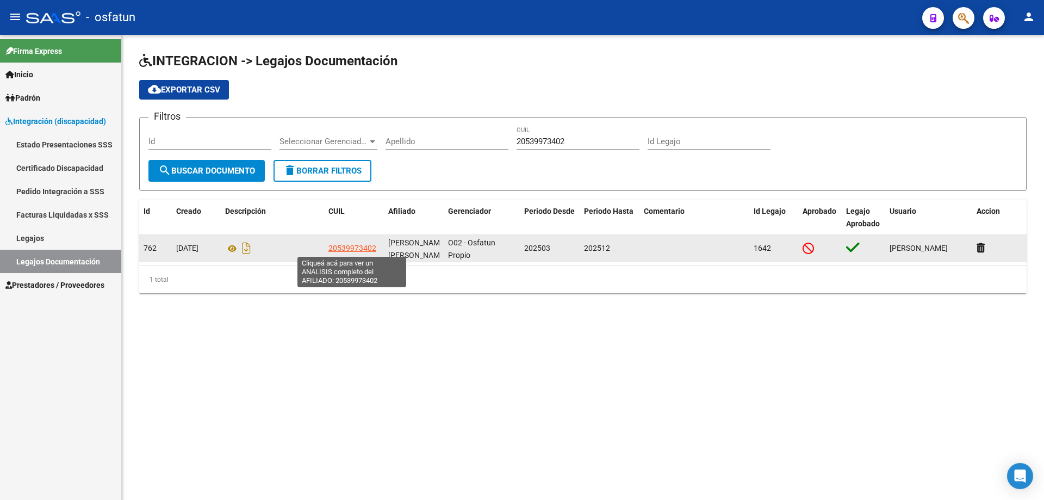
click at [341, 250] on span "20539973402" at bounding box center [353, 248] width 48 height 9
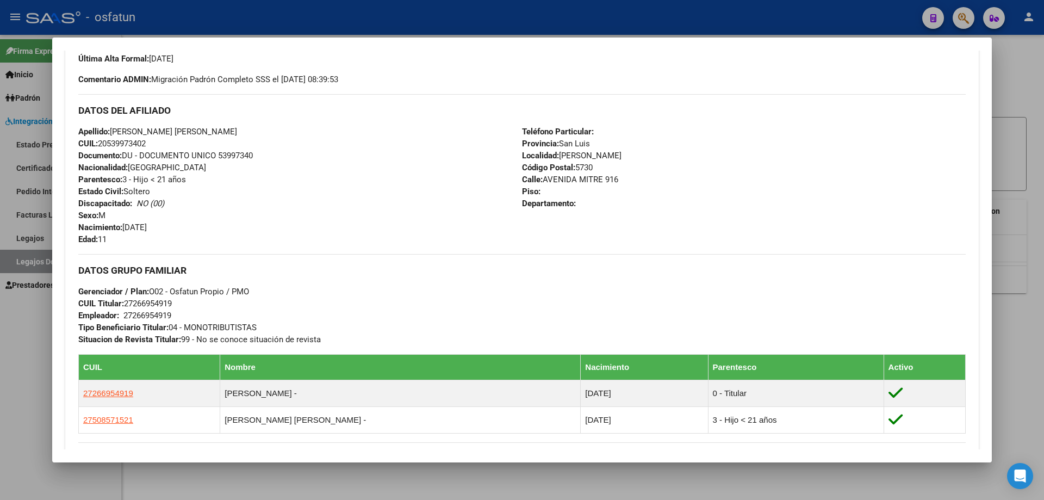
scroll to position [10, 0]
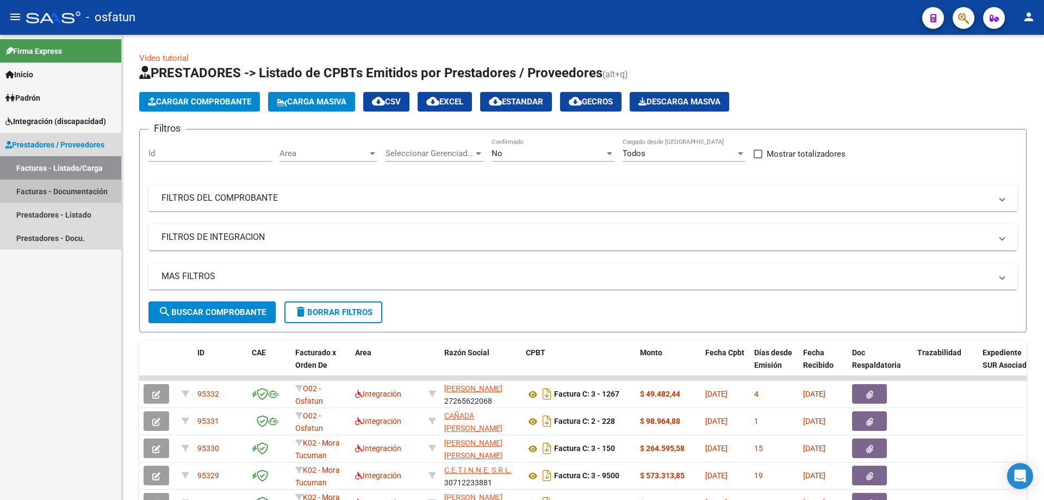
click at [72, 185] on link "Facturas - Documentación" at bounding box center [60, 191] width 121 height 23
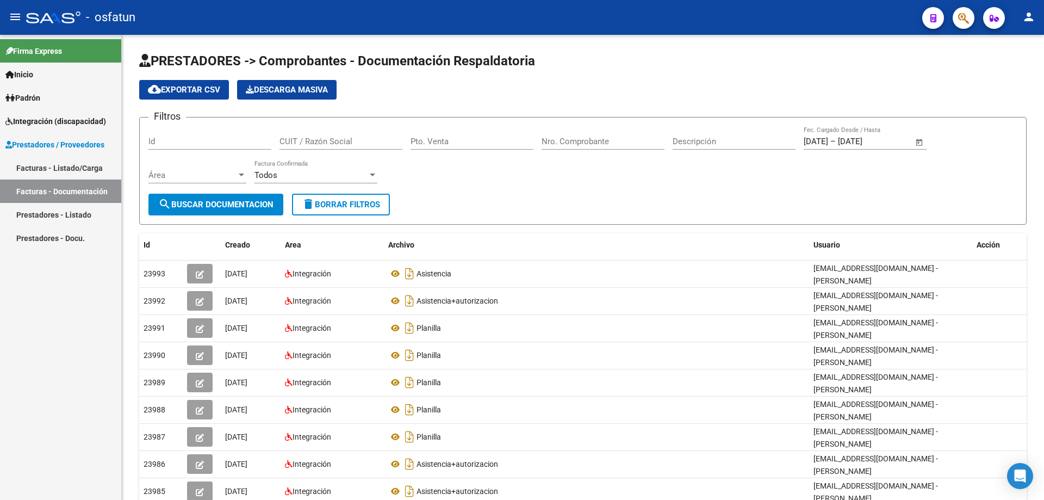
click at [53, 214] on link "Prestadores - Listado" at bounding box center [60, 214] width 121 height 23
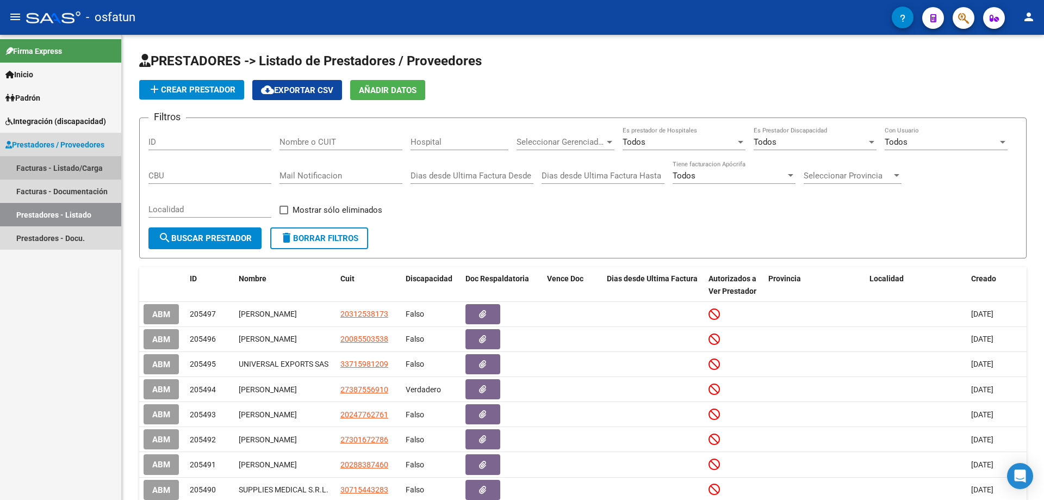
click at [27, 157] on link "Facturas - Listado/Carga" at bounding box center [60, 167] width 121 height 23
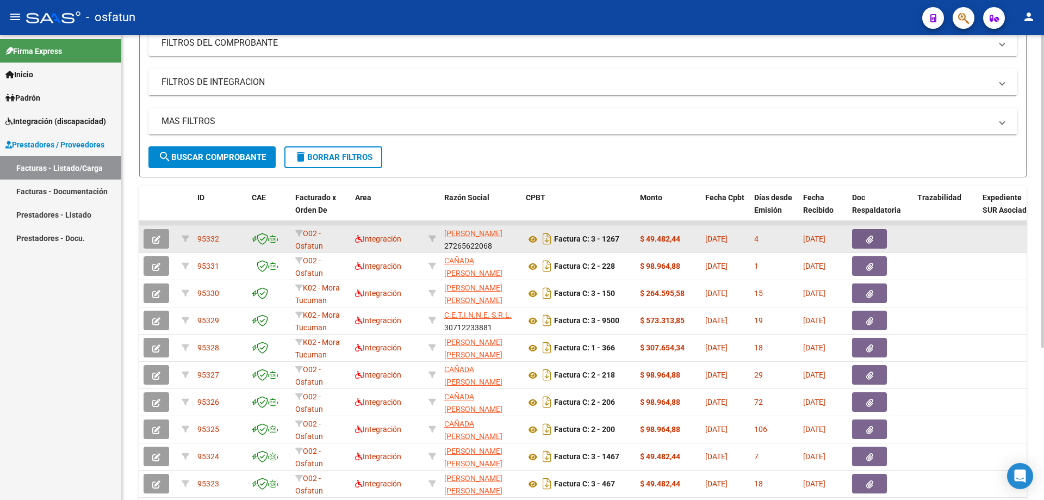
scroll to position [218, 0]
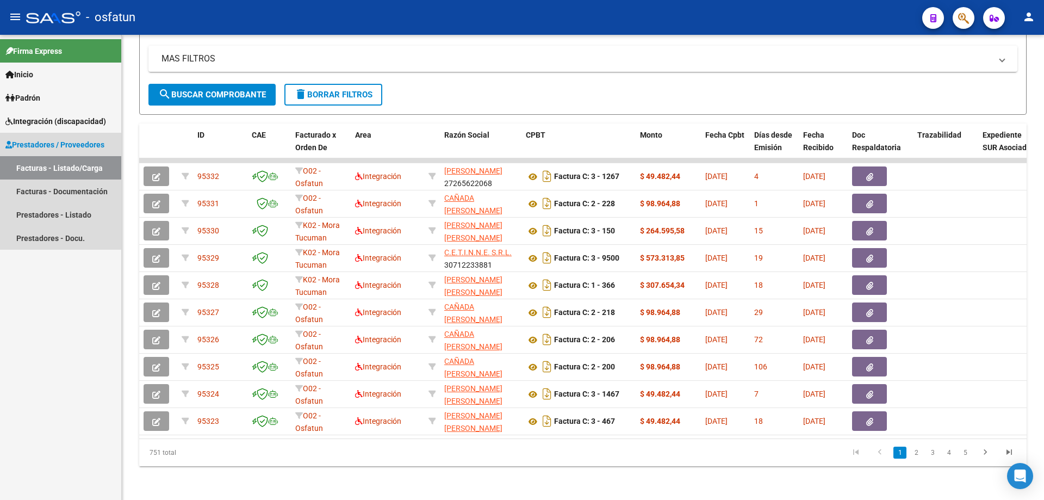
click at [56, 141] on span "Prestadores / Proveedores" at bounding box center [54, 145] width 99 height 12
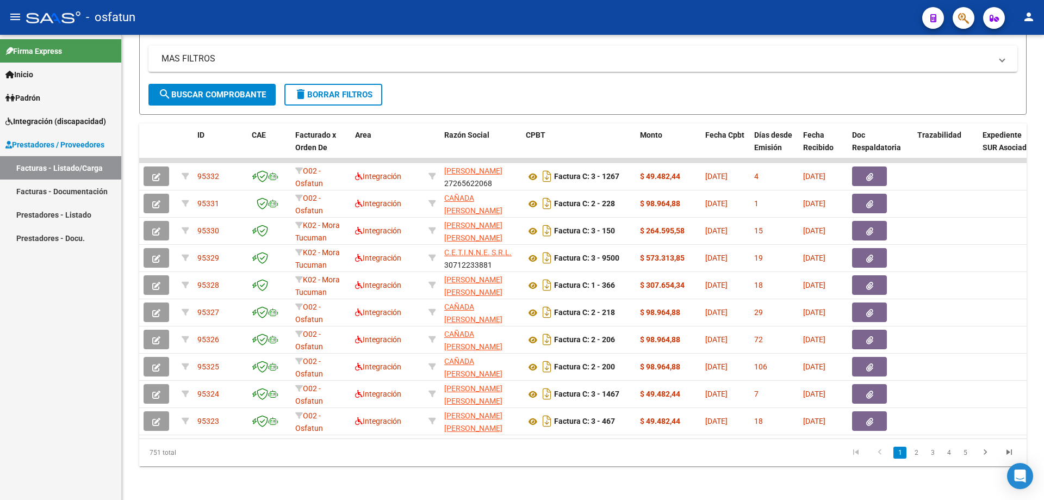
click at [79, 141] on span "Prestadores / Proveedores" at bounding box center [54, 145] width 99 height 12
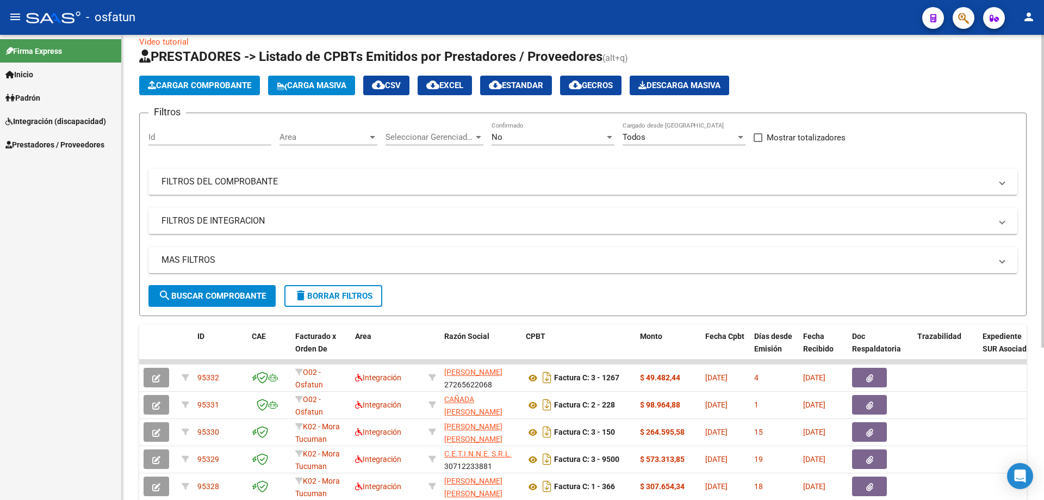
scroll to position [0, 0]
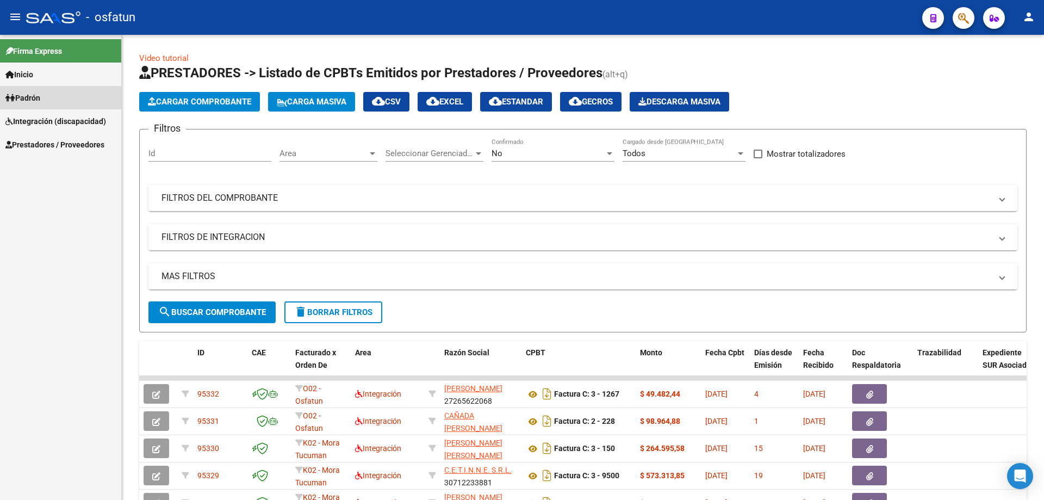
click at [20, 95] on span "Padrón" at bounding box center [22, 98] width 35 height 12
click at [33, 96] on span "Padrón" at bounding box center [22, 98] width 35 height 12
click at [38, 122] on span "Integración (discapacidad)" at bounding box center [55, 121] width 101 height 12
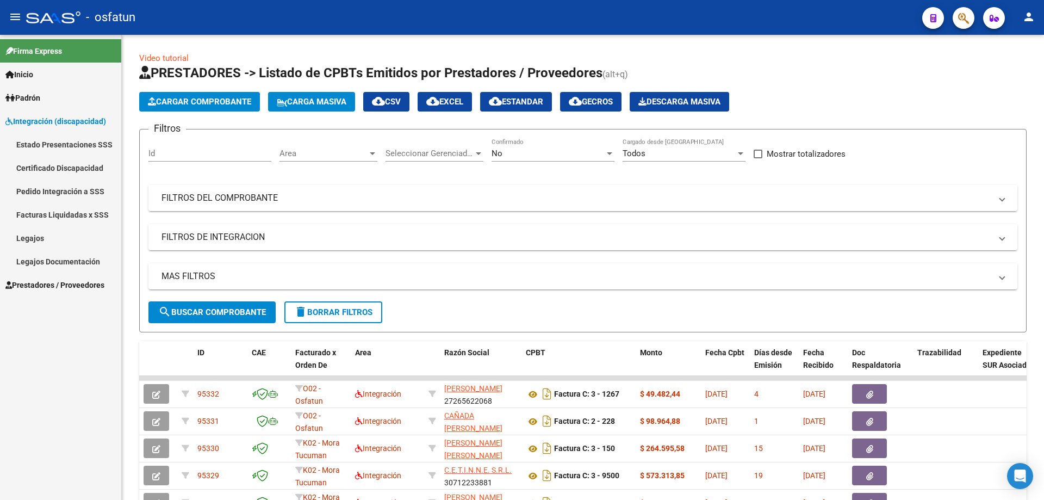
click at [47, 142] on link "Estado Presentaciones SSS" at bounding box center [60, 144] width 121 height 23
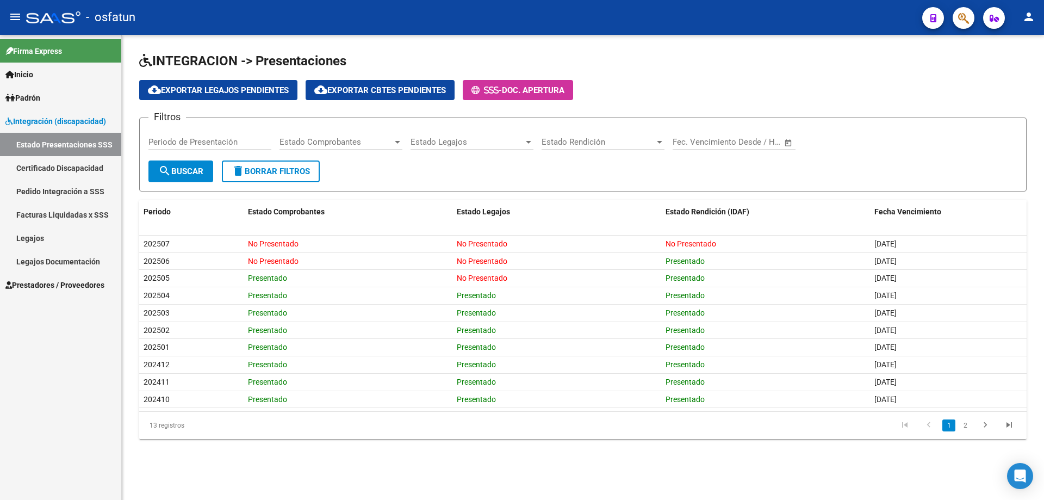
click at [48, 167] on link "Certificado Discapacidad" at bounding box center [60, 167] width 121 height 23
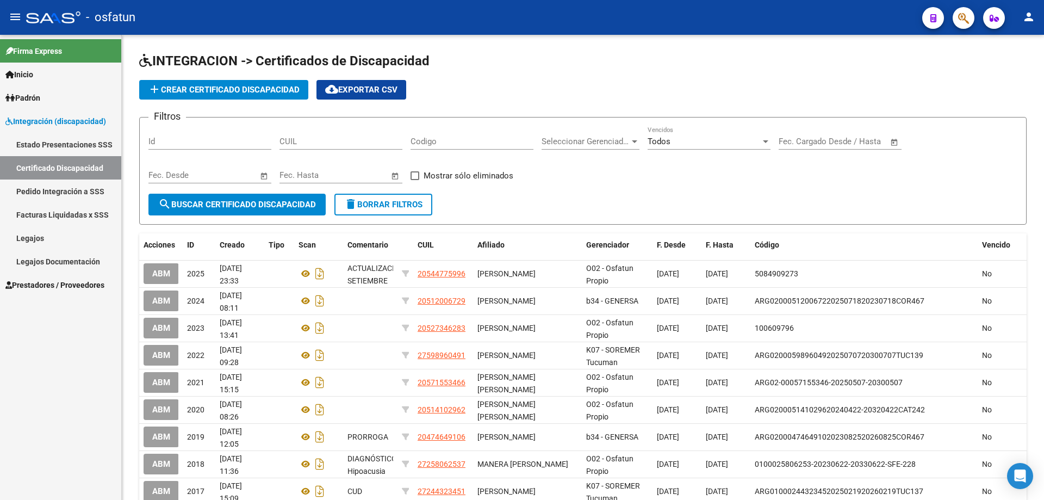
click at [57, 138] on link "Estado Presentaciones SSS" at bounding box center [60, 144] width 121 height 23
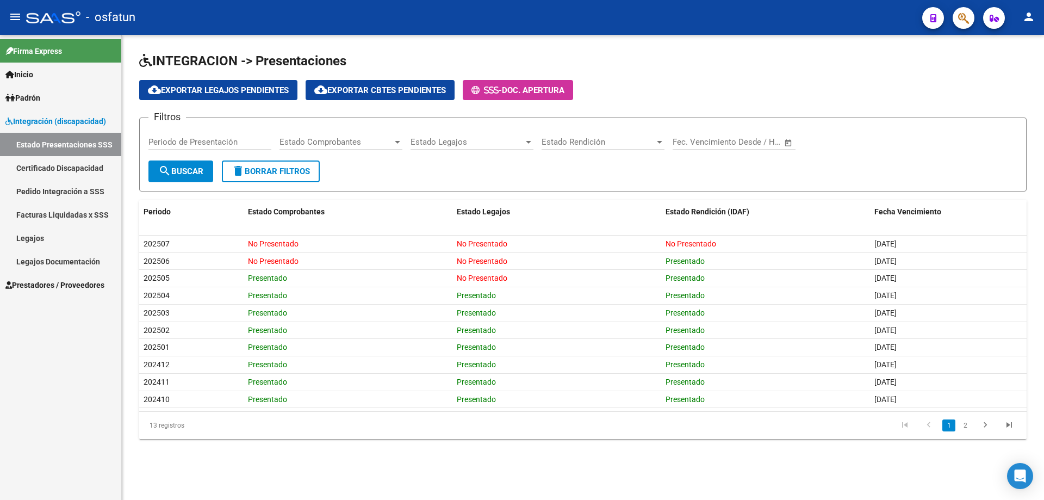
click at [45, 120] on span "Integración (discapacidad)" at bounding box center [55, 121] width 101 height 12
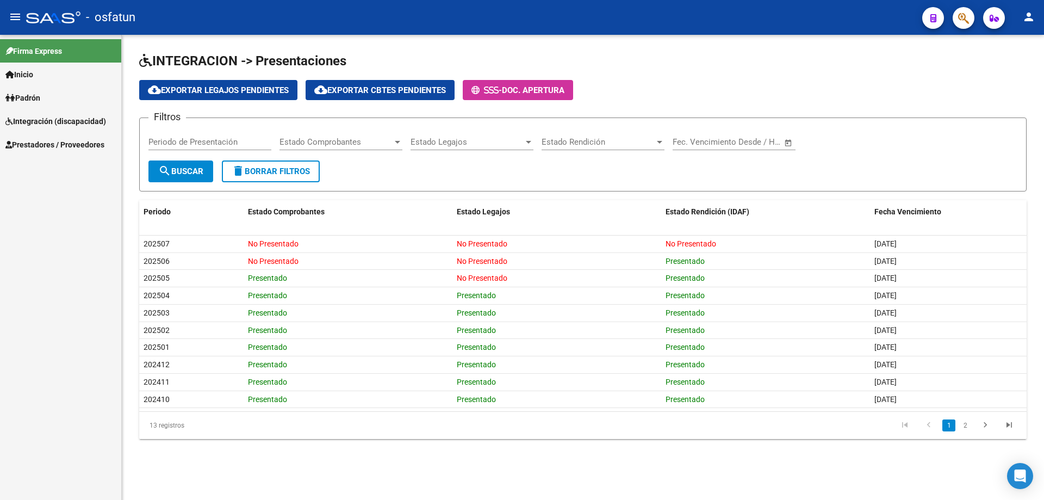
click at [89, 120] on span "Integración (discapacidad)" at bounding box center [55, 121] width 101 height 12
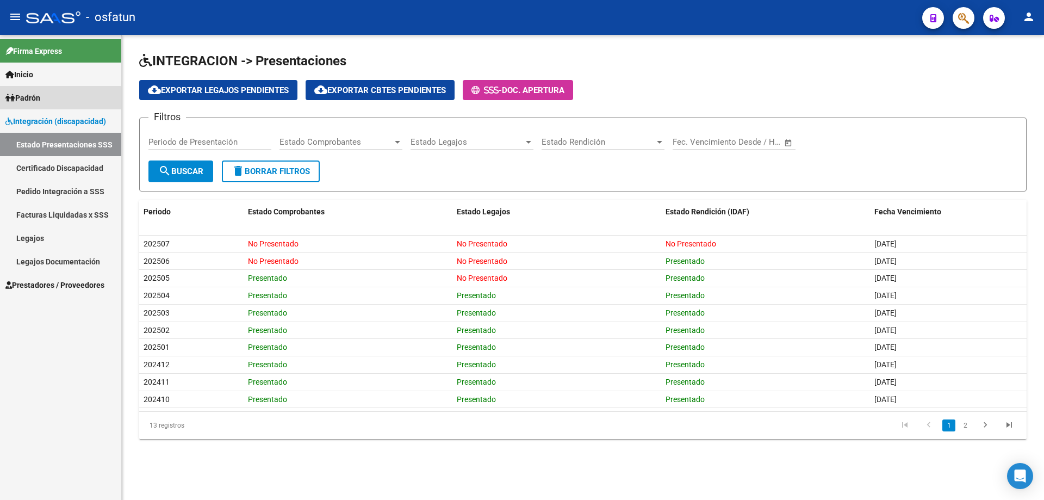
click at [35, 101] on span "Padrón" at bounding box center [22, 98] width 35 height 12
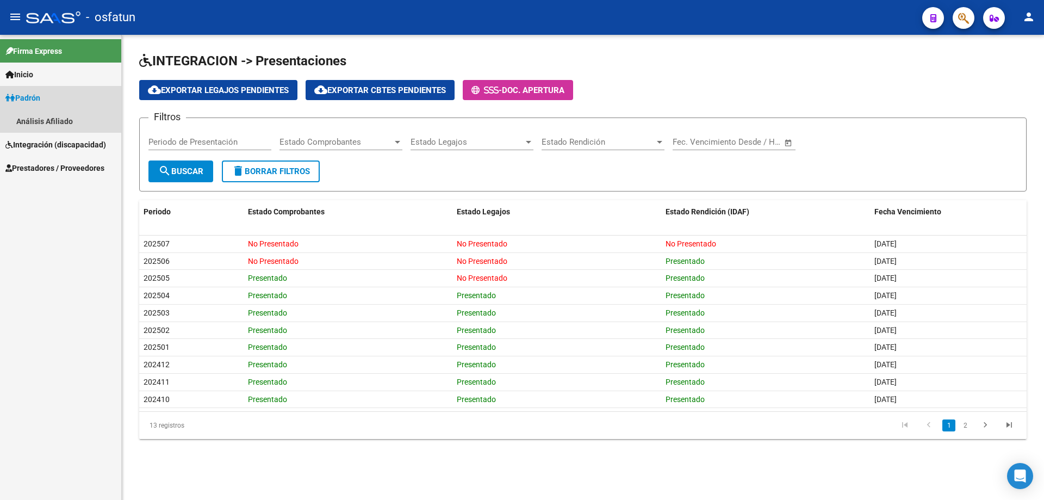
click at [30, 95] on span "Padrón" at bounding box center [22, 98] width 35 height 12
click at [42, 121] on span "Integración (discapacidad)" at bounding box center [55, 121] width 101 height 12
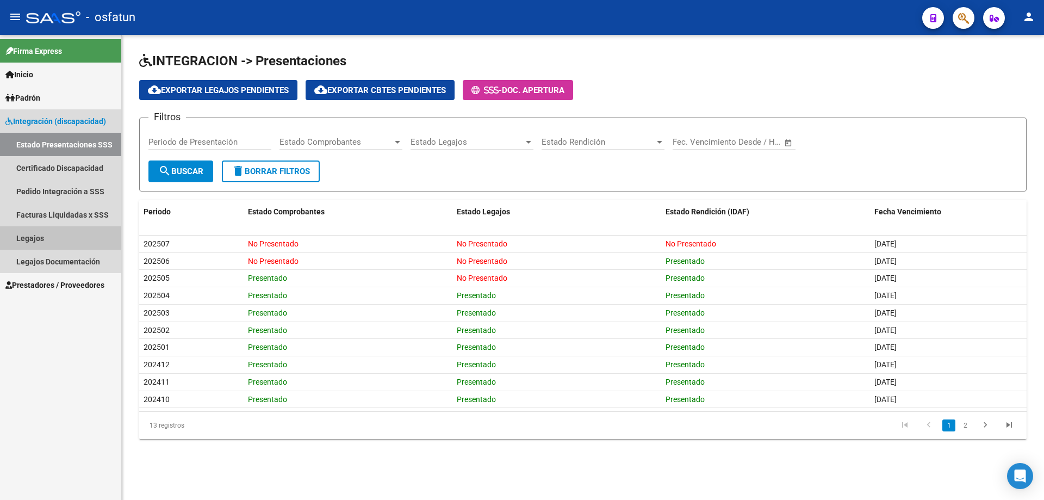
click at [34, 236] on link "Legajos" at bounding box center [60, 237] width 121 height 23
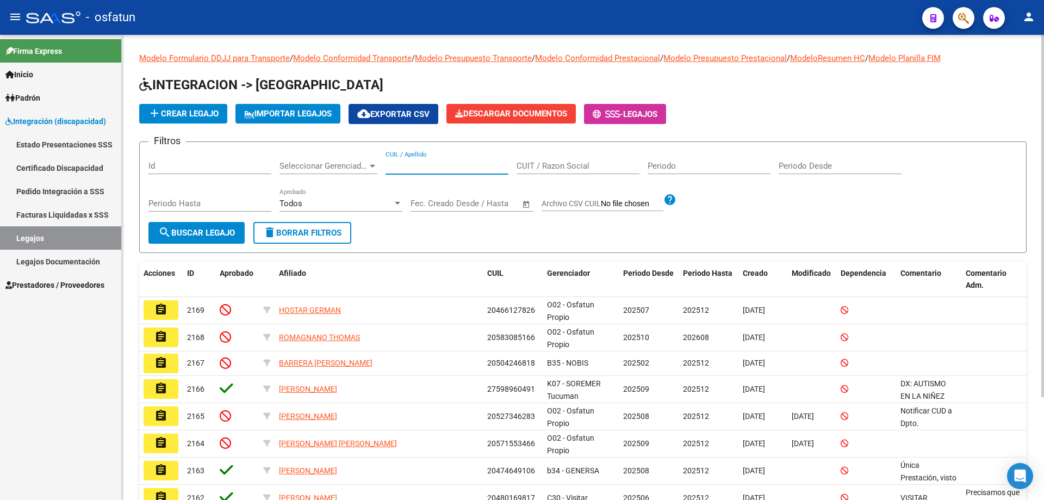
click at [405, 163] on input "CUIL / Apellido" at bounding box center [447, 166] width 123 height 10
type input "[PERSON_NAME]"
click at [211, 231] on span "search Buscar Legajo" at bounding box center [196, 233] width 77 height 10
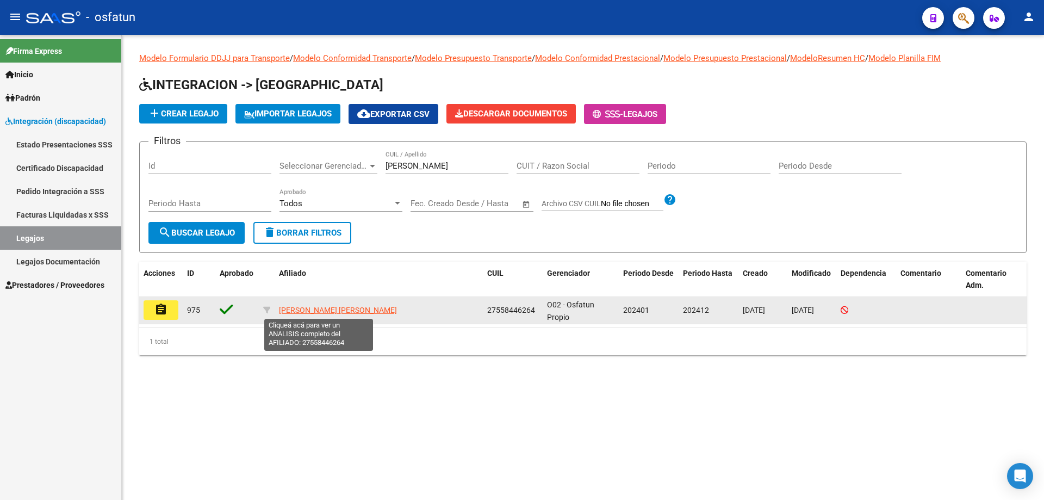
click at [300, 307] on span "[PERSON_NAME] [PERSON_NAME]" at bounding box center [338, 310] width 118 height 9
type textarea "27558446264"
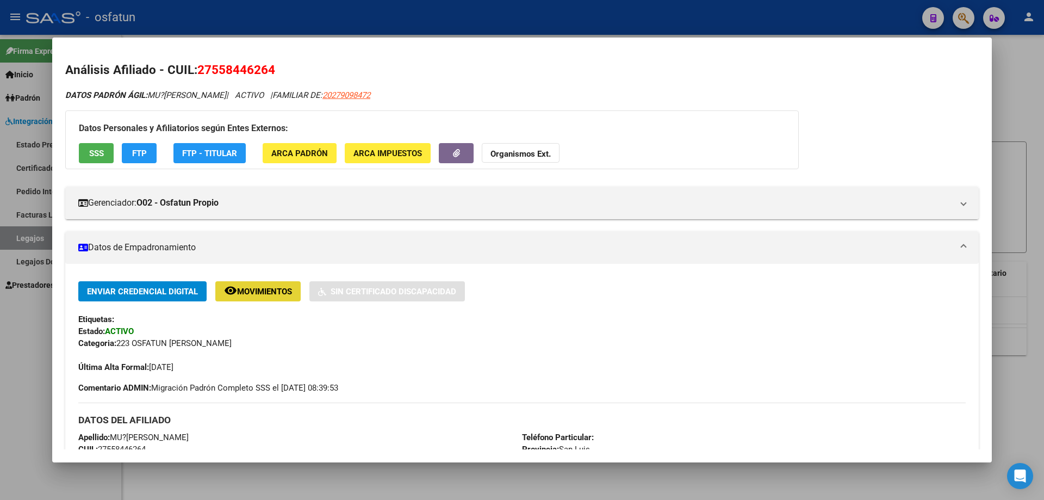
click at [227, 294] on mat-icon "remove_red_eye" at bounding box center [230, 290] width 13 height 13
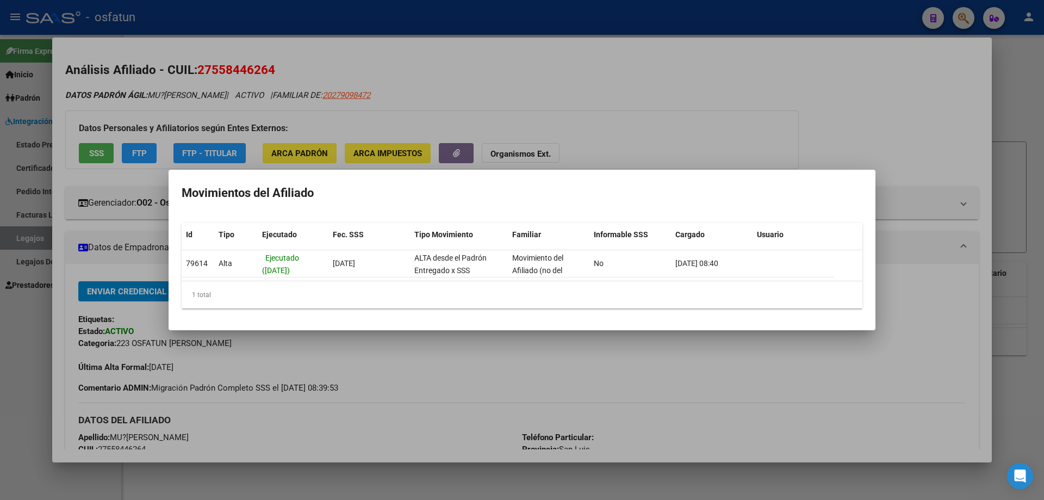
click at [62, 221] on div at bounding box center [522, 250] width 1044 height 500
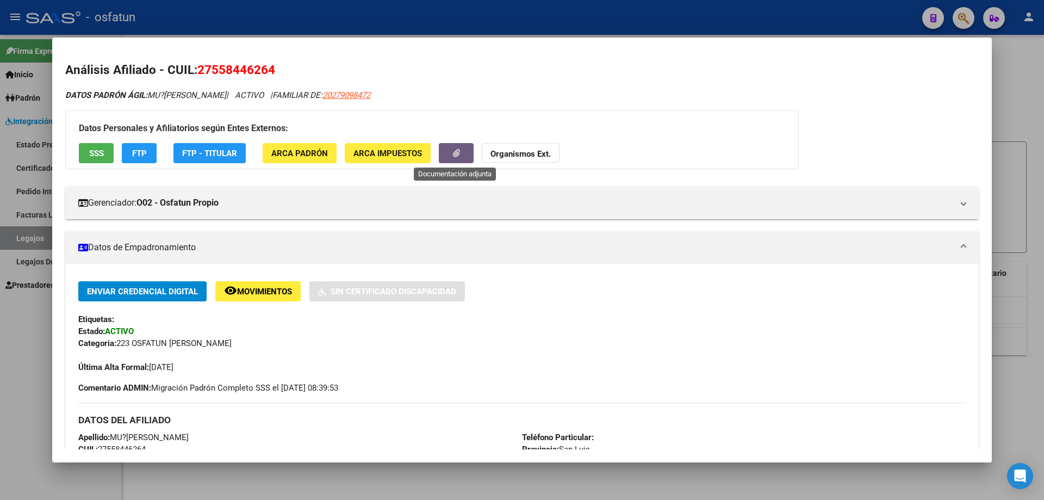
click at [459, 151] on icon "button" at bounding box center [456, 153] width 7 height 8
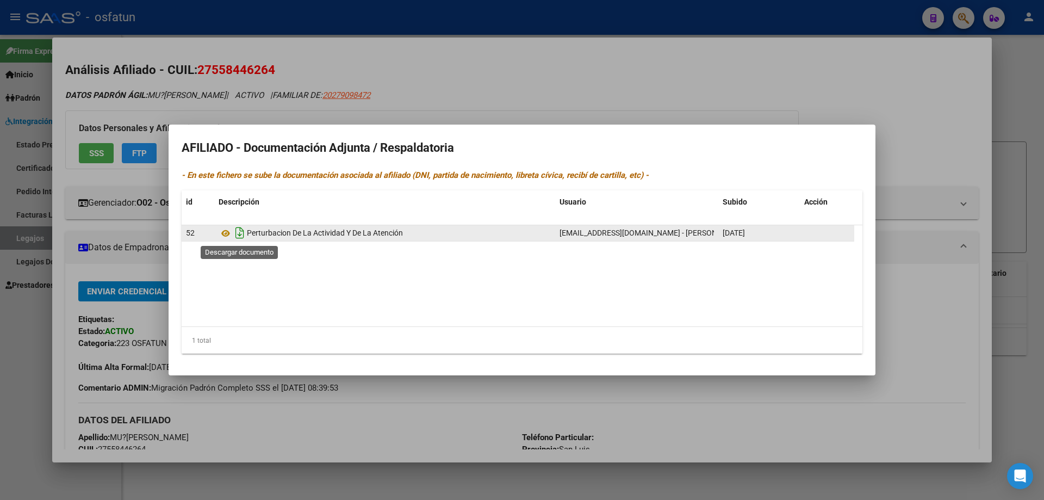
click at [237, 233] on icon "Descargar documento" at bounding box center [240, 232] width 14 height 17
click at [446, 91] on div at bounding box center [522, 250] width 1044 height 500
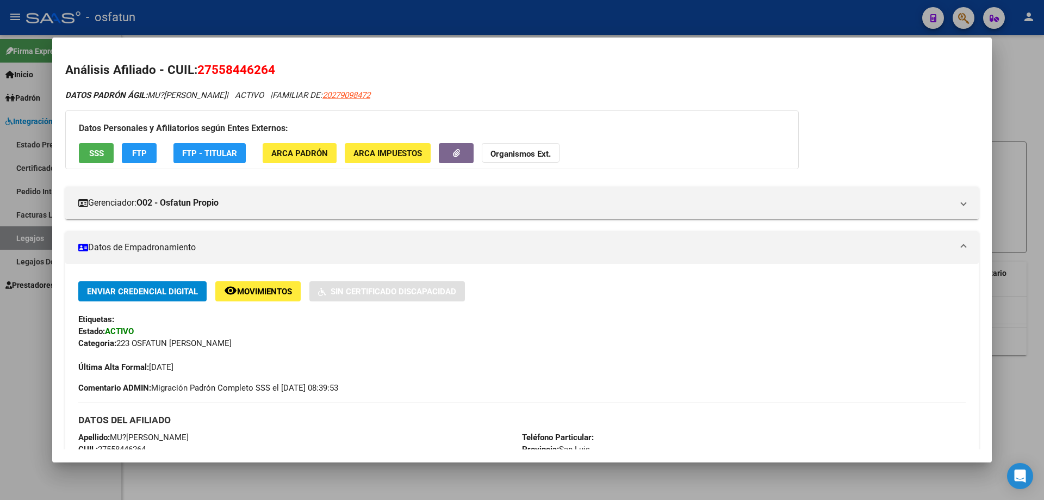
click at [88, 246] on mat-panel-title "Datos de Empadronamiento" at bounding box center [515, 247] width 875 height 13
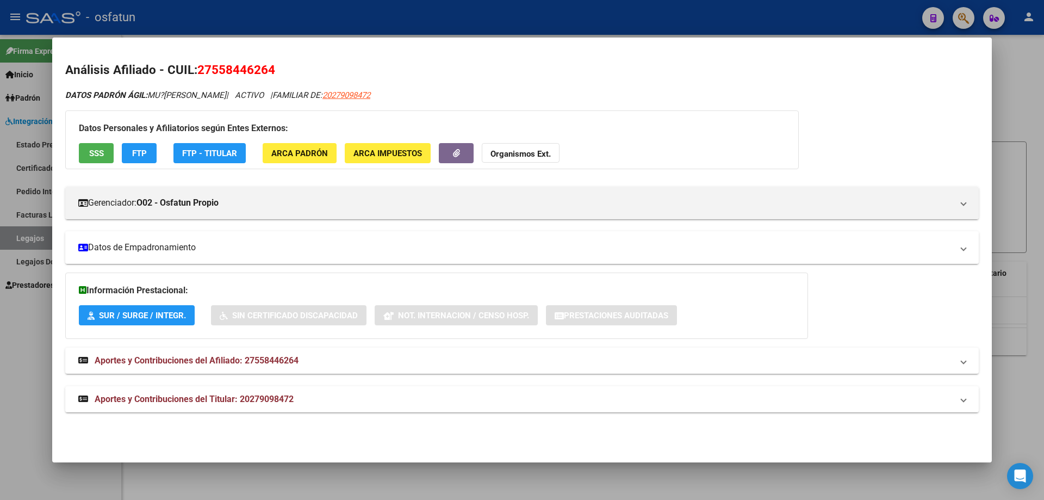
click at [79, 245] on icon at bounding box center [83, 247] width 10 height 9
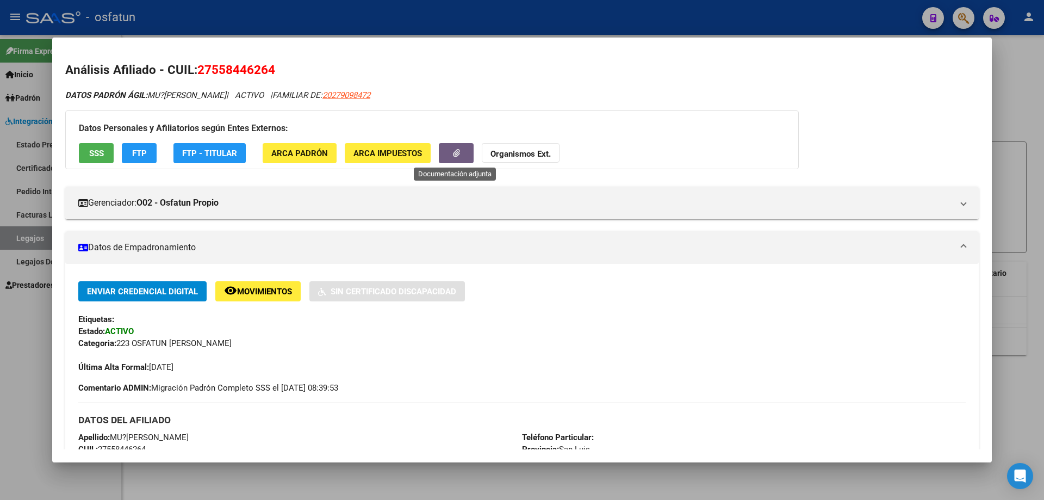
click at [456, 155] on icon "button" at bounding box center [456, 153] width 7 height 8
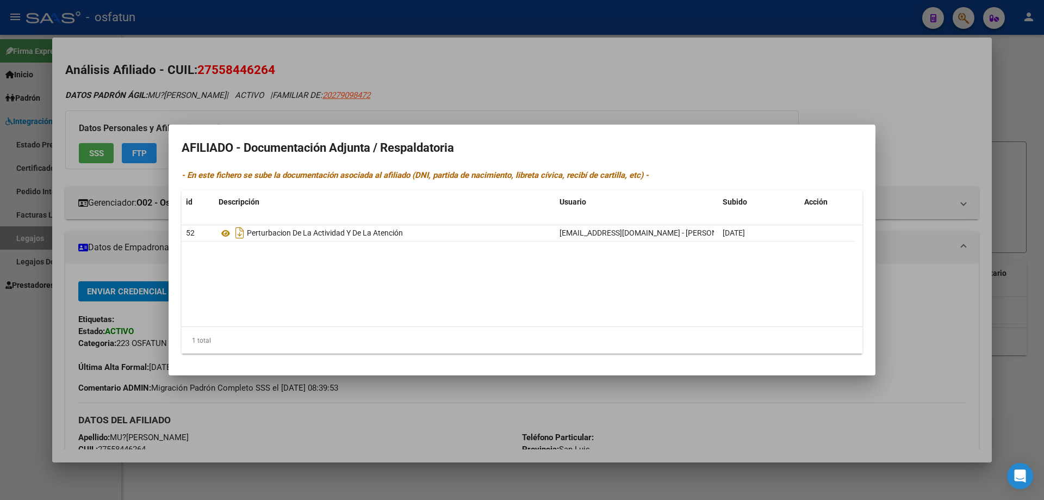
click at [544, 65] on div at bounding box center [522, 250] width 1044 height 500
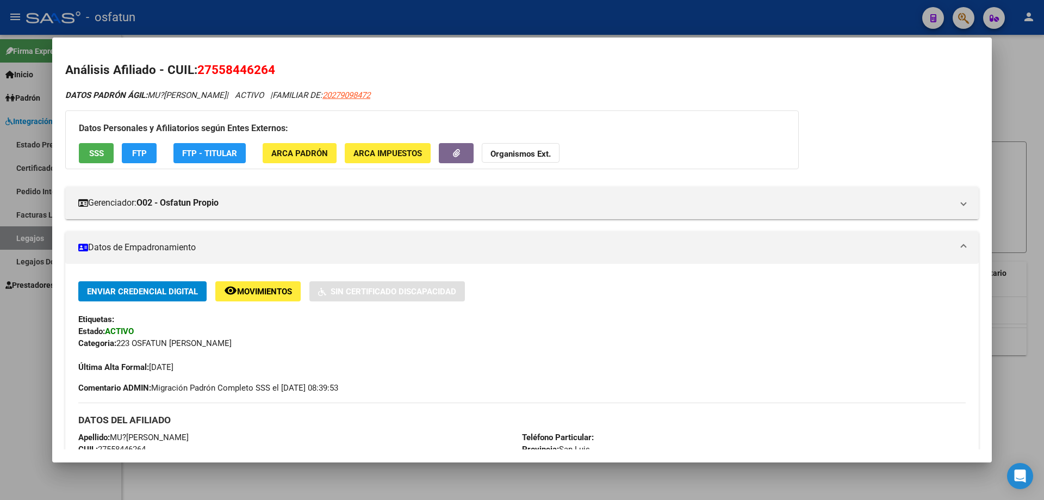
click at [254, 292] on span "Movimientos" at bounding box center [264, 292] width 55 height 10
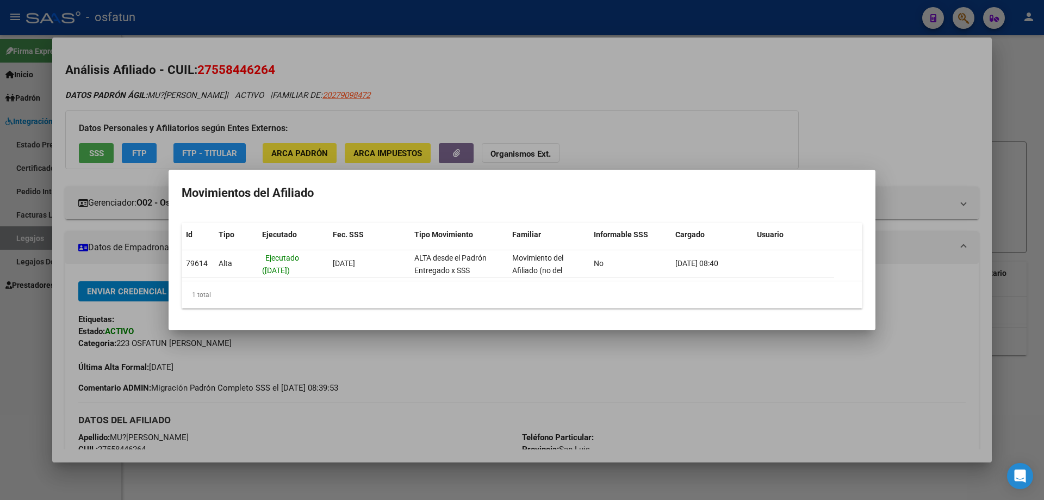
click at [525, 83] on div at bounding box center [522, 250] width 1044 height 500
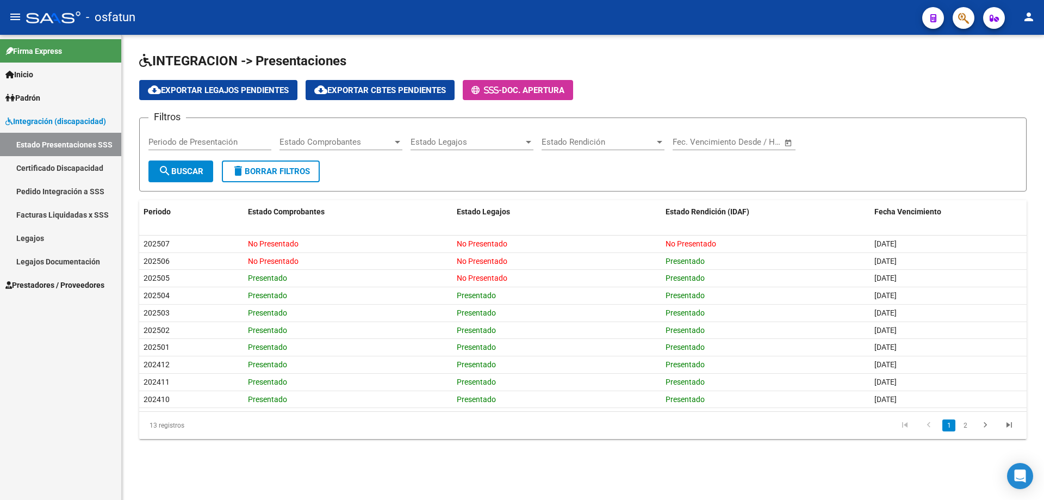
click at [44, 164] on link "Certificado Discapacidad" at bounding box center [60, 167] width 121 height 23
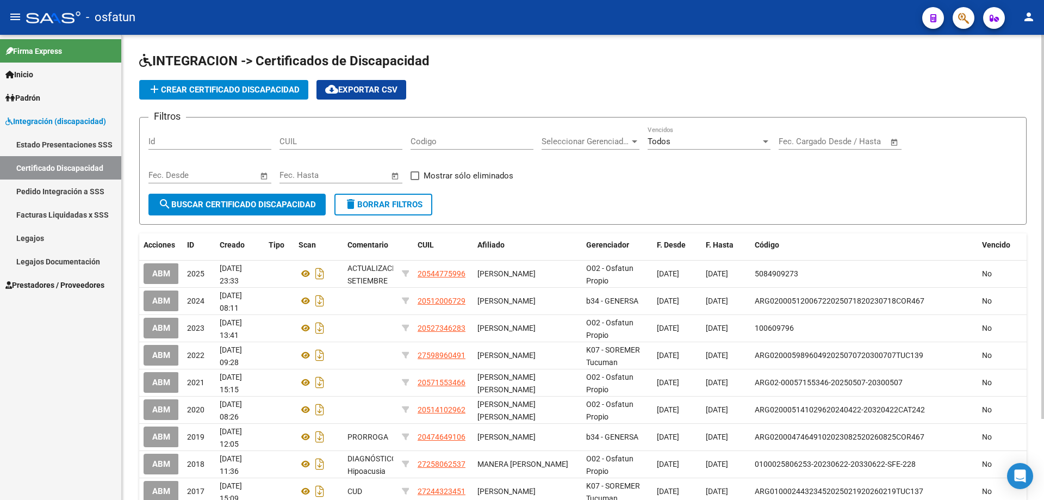
click at [321, 140] on input "CUIL" at bounding box center [341, 142] width 123 height 10
type input "27-55844626-4"
click at [245, 207] on span "search Buscar Certificado Discapacidad" at bounding box center [237, 205] width 158 height 10
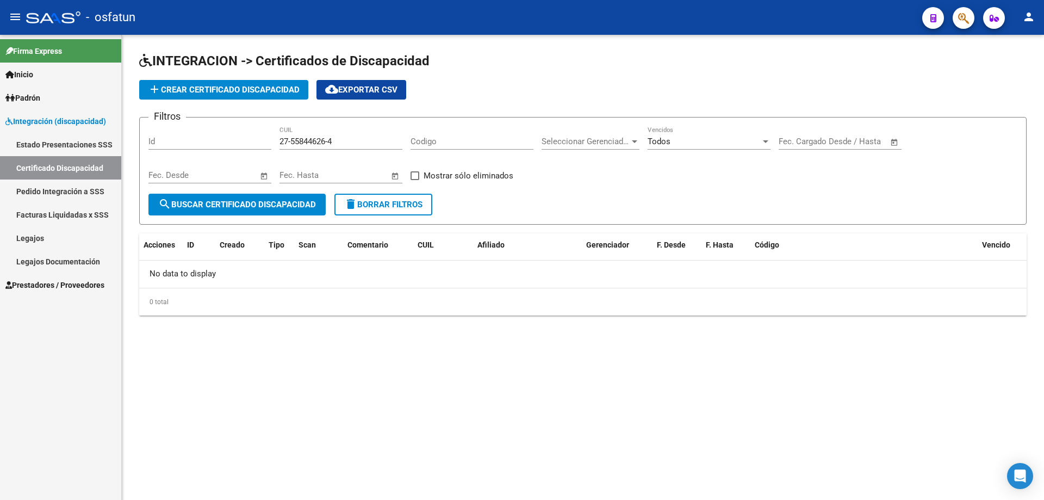
click at [266, 203] on span "search Buscar Certificado Discapacidad" at bounding box center [237, 205] width 158 height 10
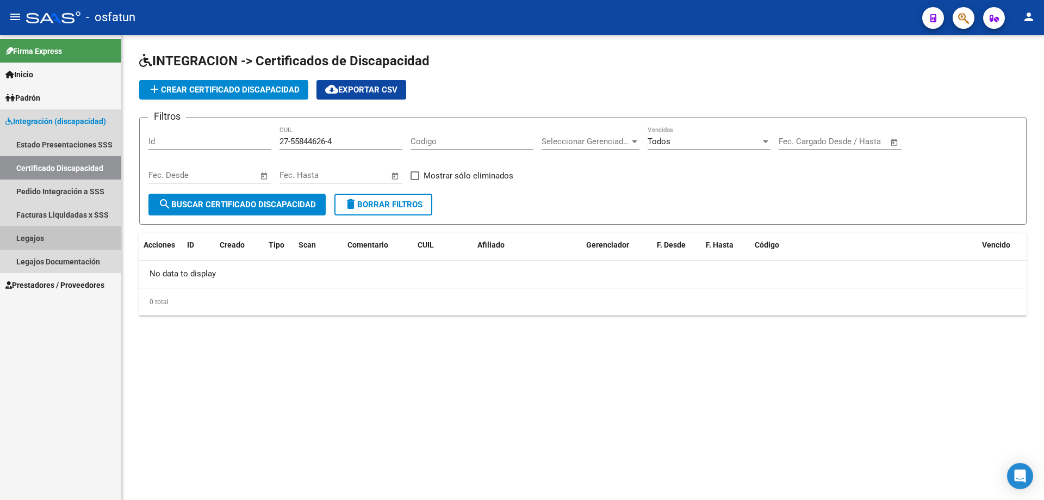
click at [27, 237] on link "Legajos" at bounding box center [60, 237] width 121 height 23
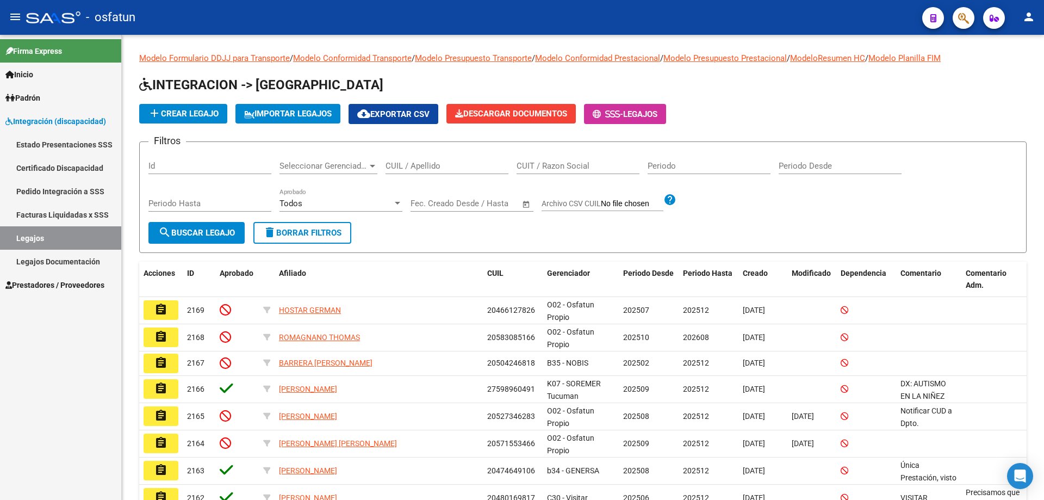
drag, startPoint x: 27, startPoint y: 259, endPoint x: 76, endPoint y: 258, distance: 49.5
click at [27, 258] on link "Legajos Documentación" at bounding box center [60, 261] width 121 height 23
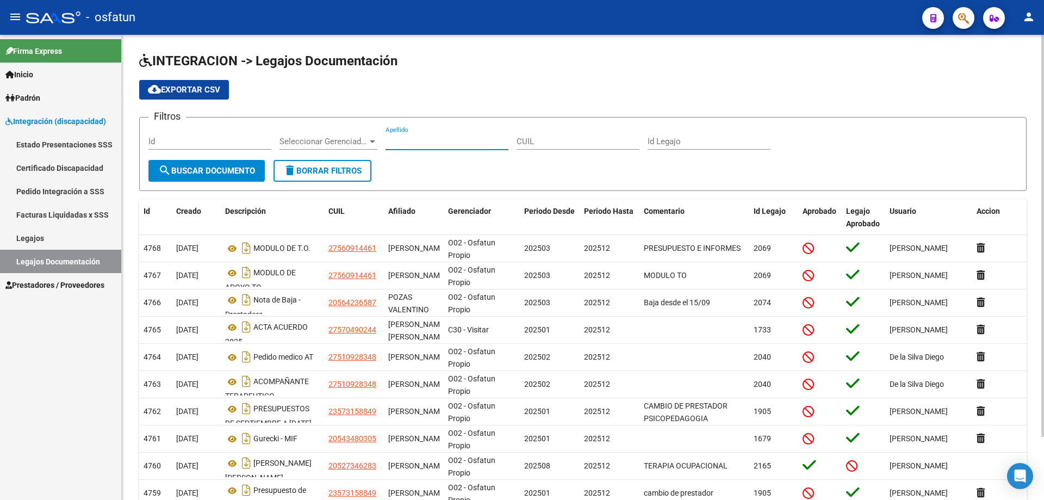
click at [434, 140] on input "Apellido" at bounding box center [447, 142] width 123 height 10
type input "[PERSON_NAME]"
click at [191, 170] on span "search Buscar Documento" at bounding box center [206, 171] width 97 height 10
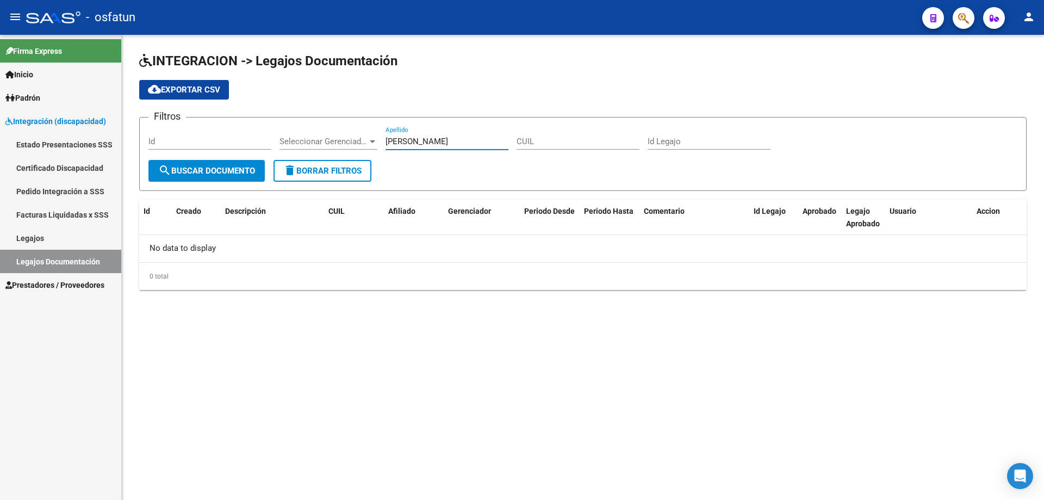
drag, startPoint x: 447, startPoint y: 139, endPoint x: 416, endPoint y: 144, distance: 31.5
click at [416, 144] on input "[PERSON_NAME]" at bounding box center [447, 142] width 123 height 10
click at [38, 98] on span "Padrón" at bounding box center [22, 98] width 35 height 12
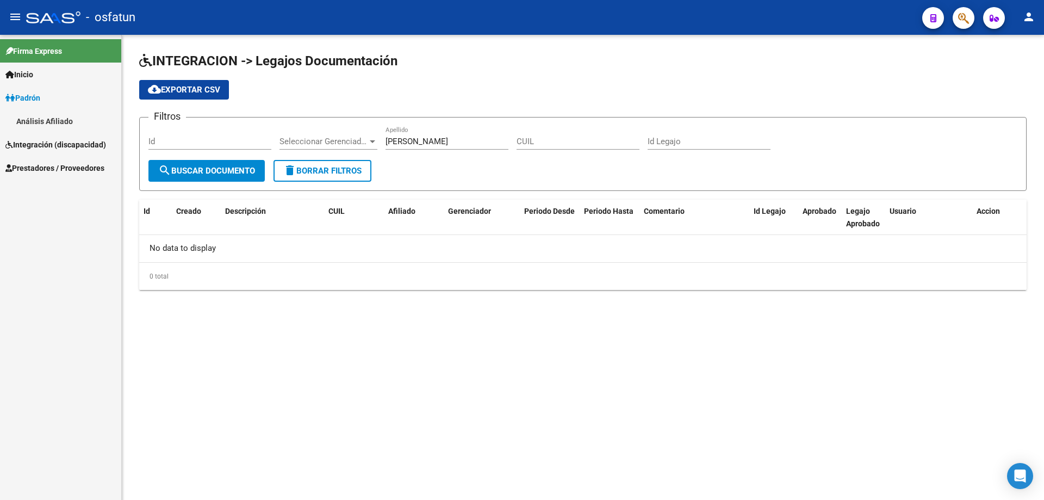
click at [84, 146] on span "Integración (discapacidad)" at bounding box center [55, 145] width 101 height 12
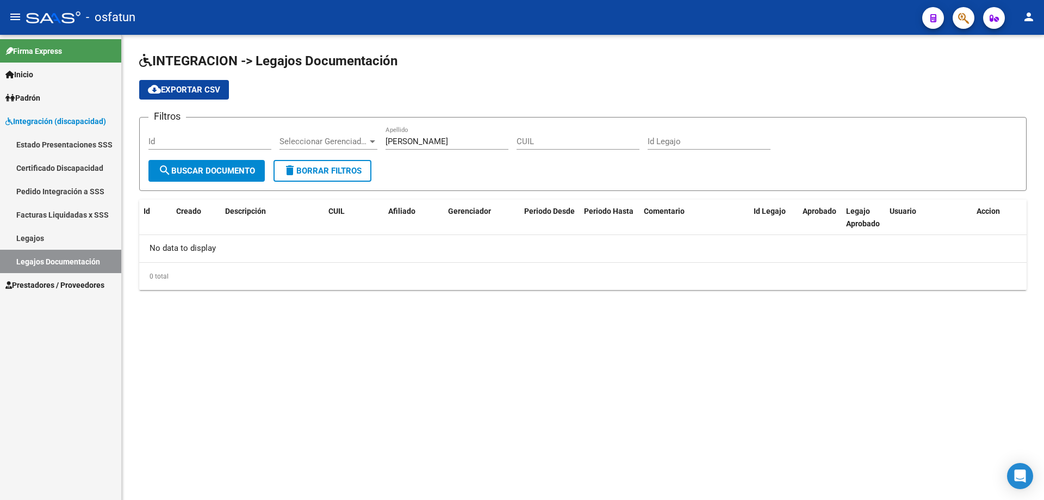
click at [87, 166] on link "Certificado Discapacidad" at bounding box center [60, 167] width 121 height 23
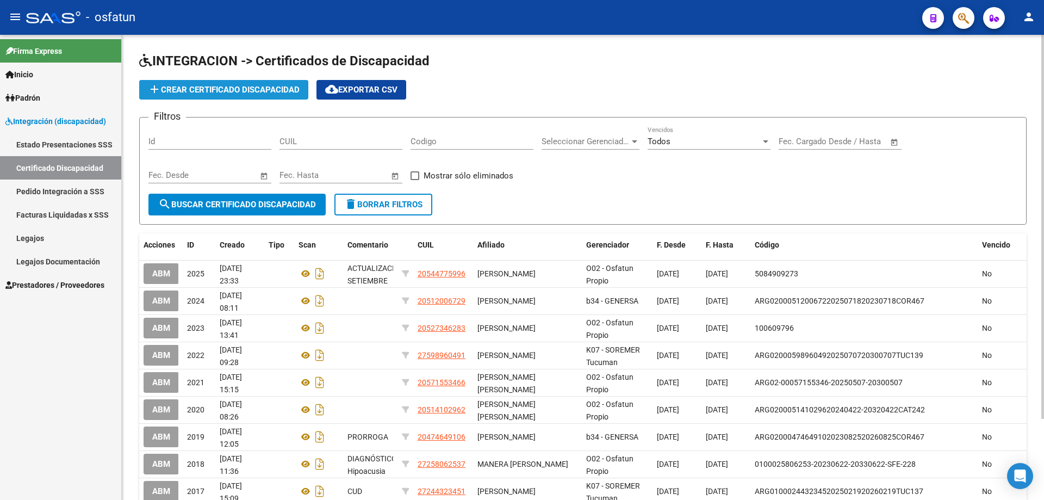
click at [163, 87] on span "add Crear Certificado Discapacidad" at bounding box center [224, 90] width 152 height 10
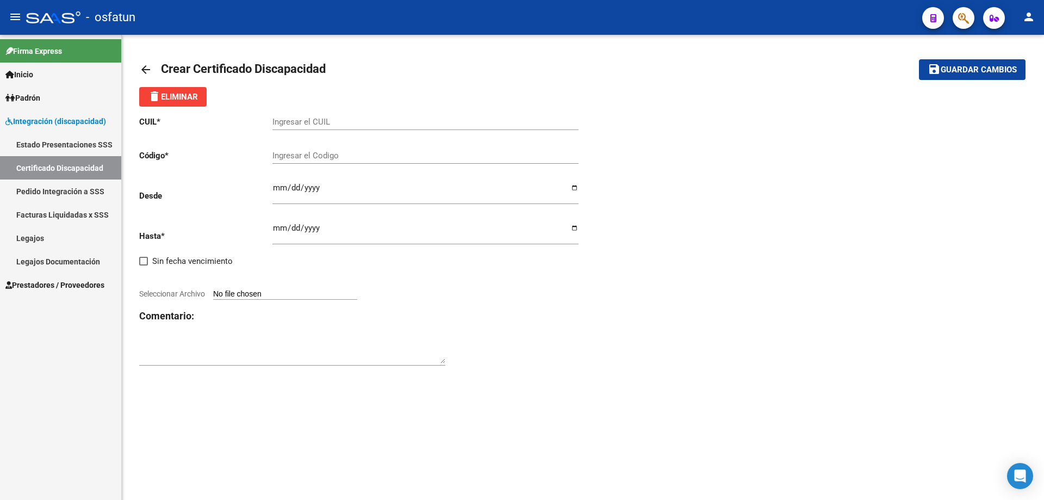
click at [290, 122] on input "Ingresar el CUIL" at bounding box center [426, 122] width 306 height 10
type input "27-55844626-4"
click at [305, 156] on input "Ingresar el Codigo" at bounding box center [426, 156] width 306 height 10
paste input "02579805-3"
type input "02579805-3"
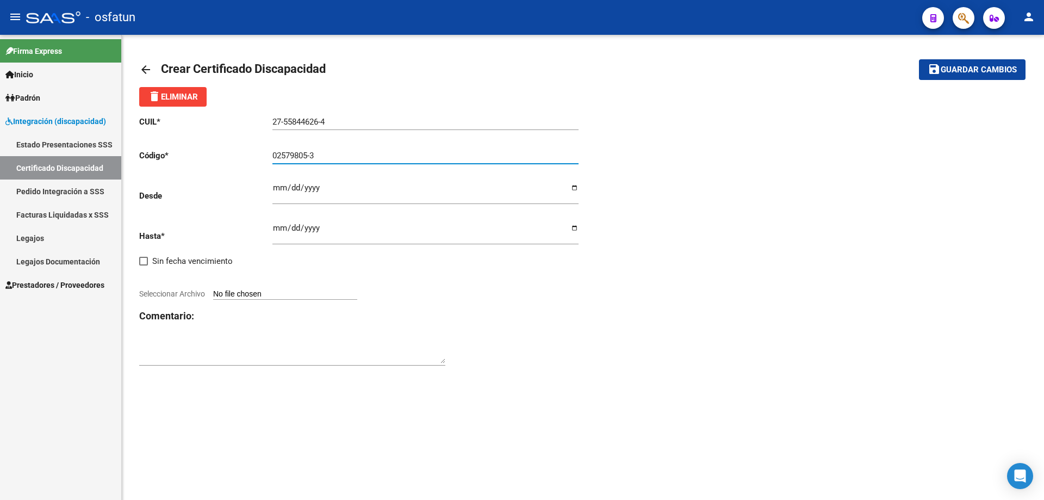
click at [292, 185] on input "Ingresar fec. Desde" at bounding box center [426, 191] width 306 height 17
click at [280, 188] on input "Ingresar fec. Desde" at bounding box center [426, 191] width 306 height 17
drag, startPoint x: 280, startPoint y: 188, endPoint x: 571, endPoint y: 187, distance: 291.6
click at [571, 187] on input "Ingresar fec. Desde" at bounding box center [426, 191] width 306 height 17
type input "[DATE]"
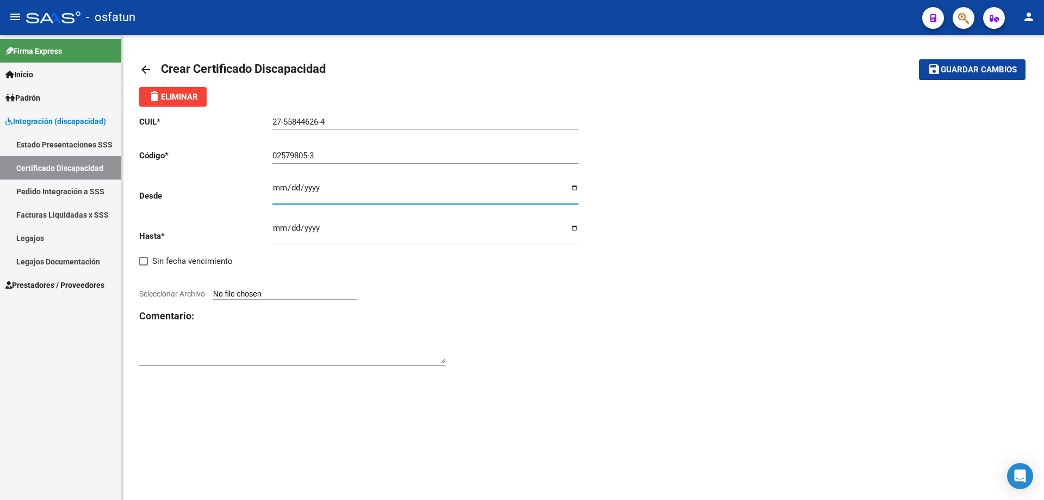
click at [309, 230] on input "Ingresar fec. Hasta" at bounding box center [426, 232] width 306 height 17
click at [294, 230] on input "Ingresar fec. Hasta" at bounding box center [426, 232] width 306 height 17
click at [276, 230] on input "Ingresar fec. Hasta" at bounding box center [426, 232] width 306 height 17
type input "[DATE]"
click at [321, 298] on input "Seleccionar Archivo" at bounding box center [285, 294] width 144 height 10
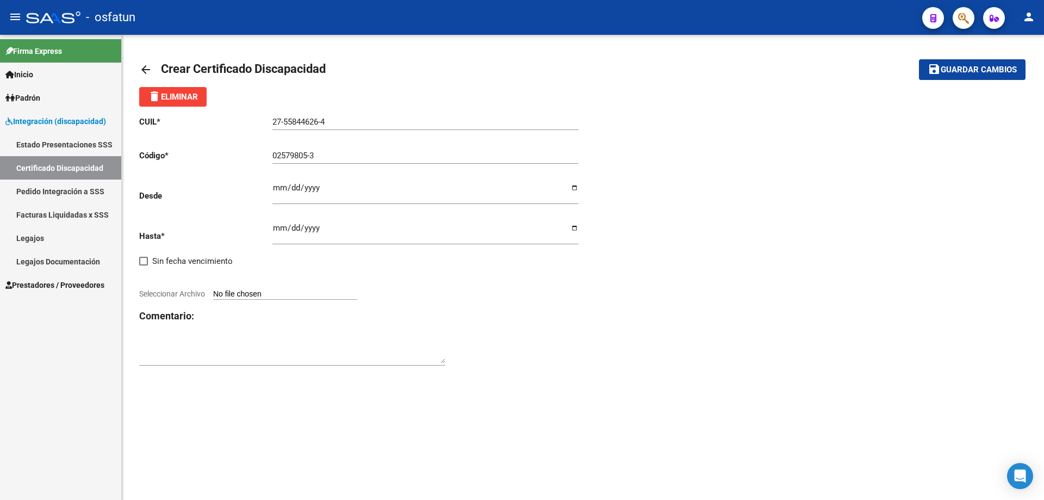
type input "C:\fakepath\27558446264-PERTURBACION_DE_LA_ACTIVIDAD_Y_DE_LA_ATENCION-ID_52 (1)…"
click at [945, 72] on span "Guardar cambios" at bounding box center [979, 70] width 76 height 10
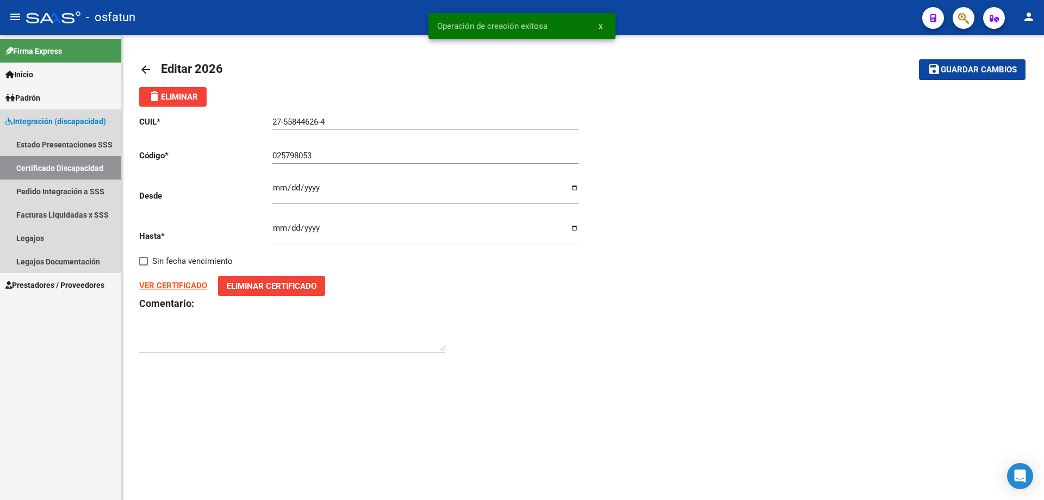
click at [22, 117] on span "Integración (discapacidad)" at bounding box center [55, 121] width 101 height 12
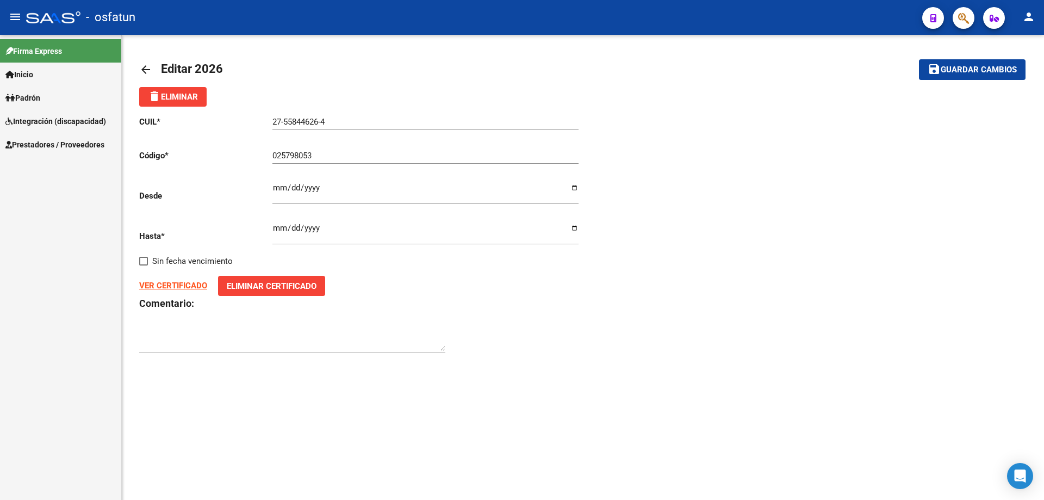
click at [92, 348] on div "Firma Express Inicio Calendario SSS Instructivos Contacto OS Padrón Análisis Af…" at bounding box center [60, 267] width 121 height 465
